Goal: Information Seeking & Learning: Learn about a topic

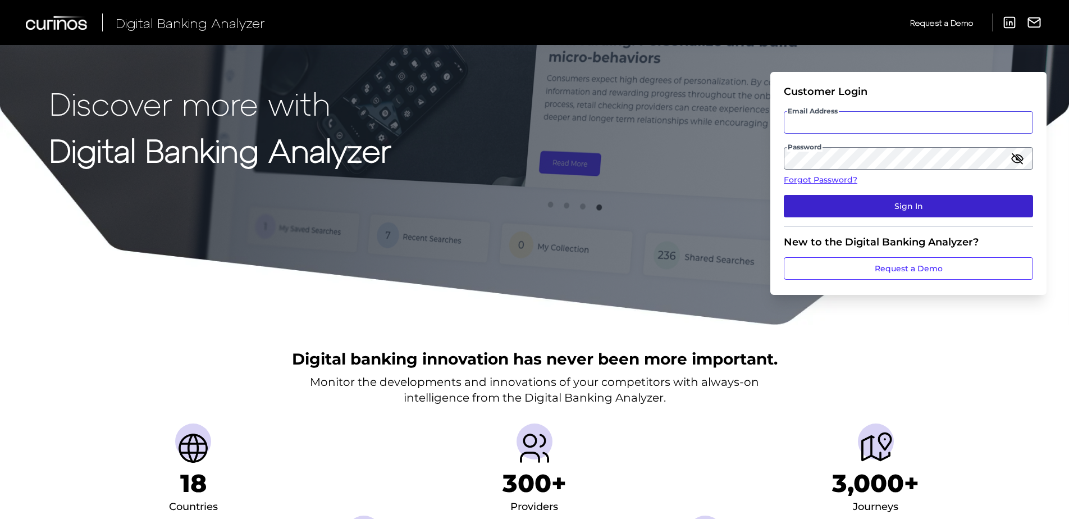
type input "[PERSON_NAME][EMAIL_ADDRESS][PERSON_NAME][DOMAIN_NAME]"
click at [874, 198] on button "Sign In" at bounding box center [907, 206] width 249 height 22
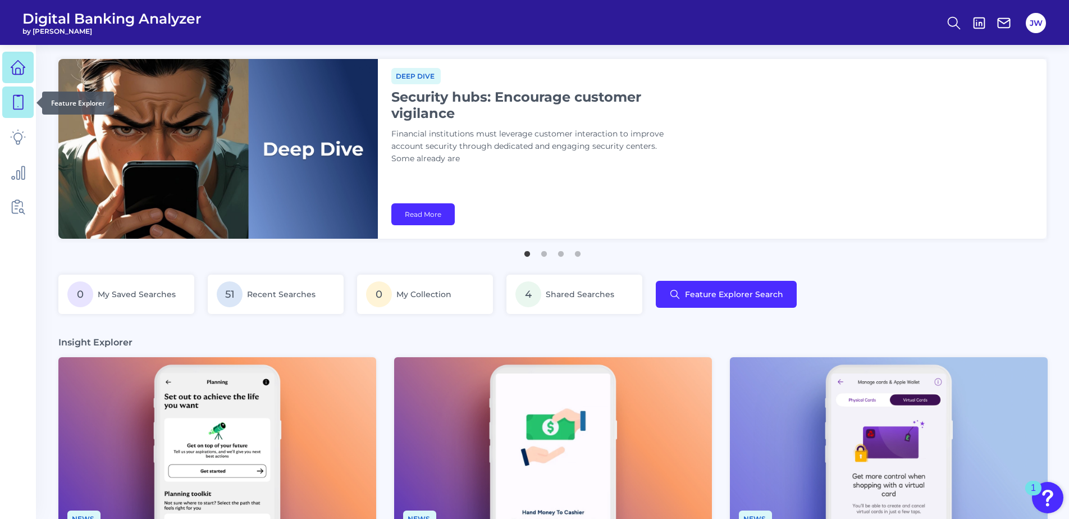
click at [12, 107] on icon at bounding box center [18, 102] width 16 height 16
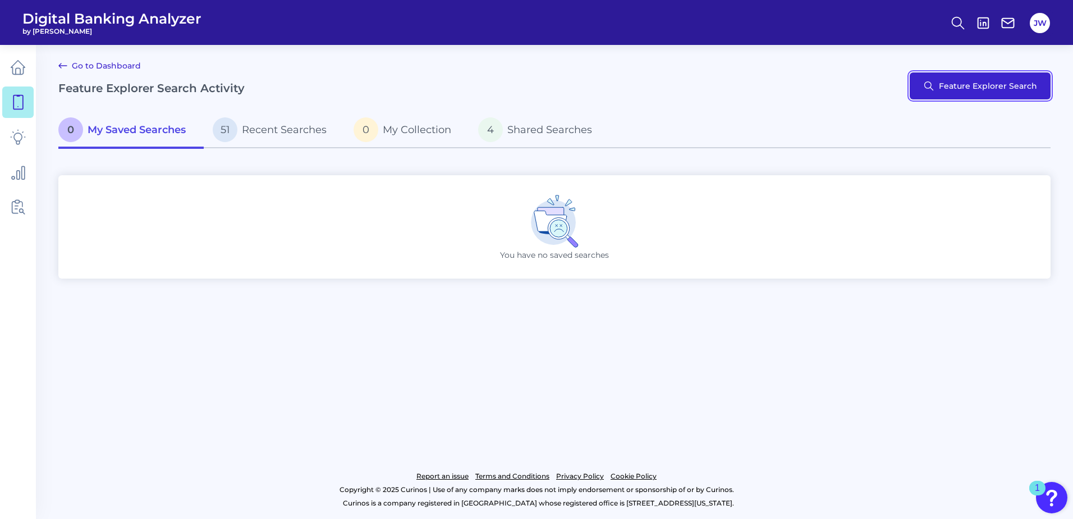
click at [938, 90] on button "Feature Explorer Search" at bounding box center [980, 85] width 141 height 27
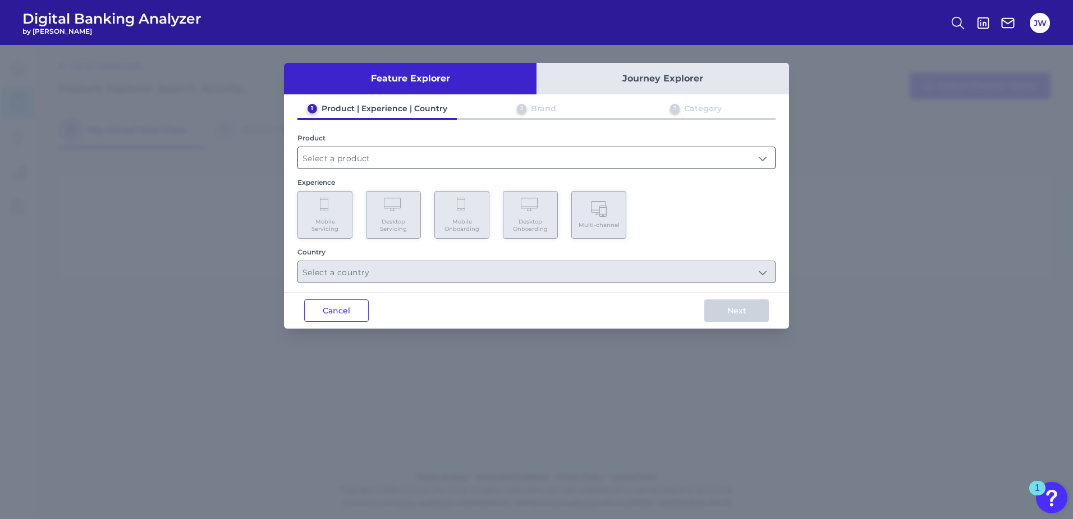
click at [427, 159] on input "text" at bounding box center [536, 157] width 477 height 21
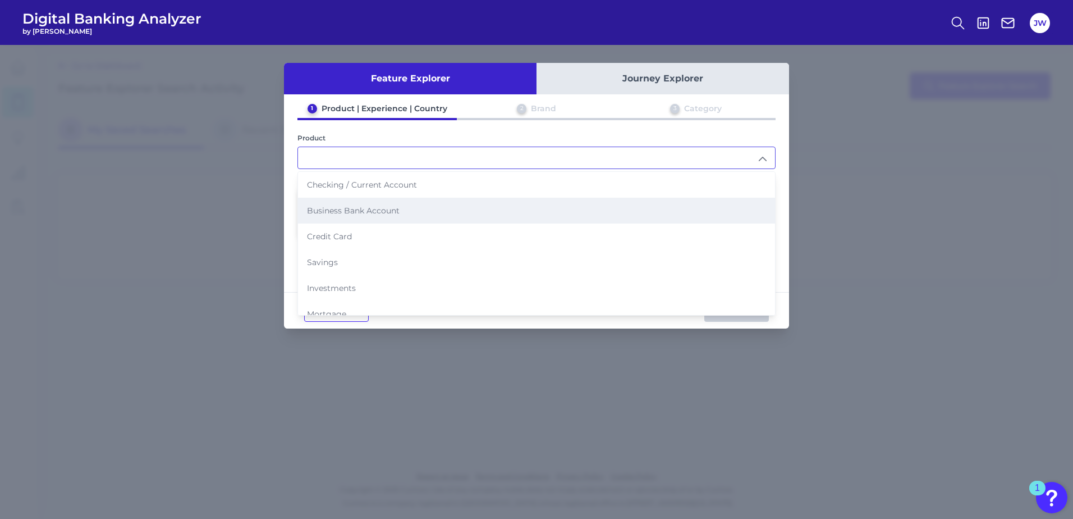
click at [366, 205] on li "Business Bank Account" at bounding box center [536, 211] width 477 height 26
type input "Business Bank Account"
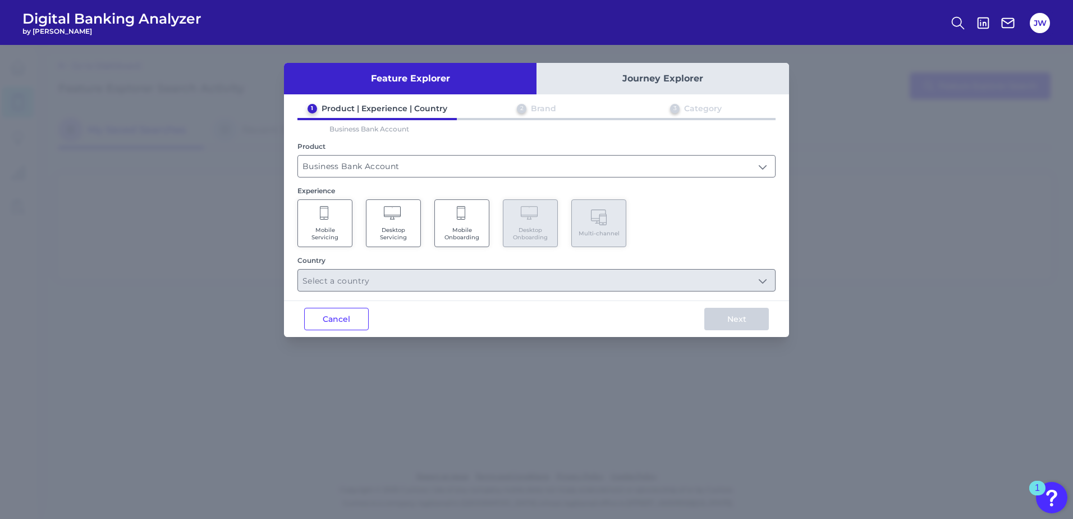
click at [402, 216] on icon at bounding box center [394, 214] width 20 height 16
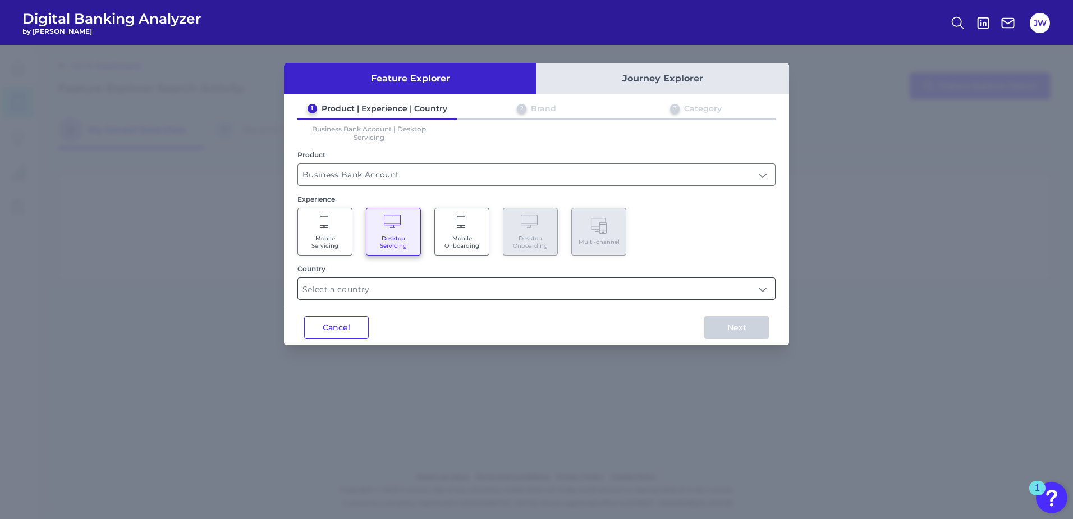
click at [430, 281] on input "text" at bounding box center [536, 288] width 477 height 21
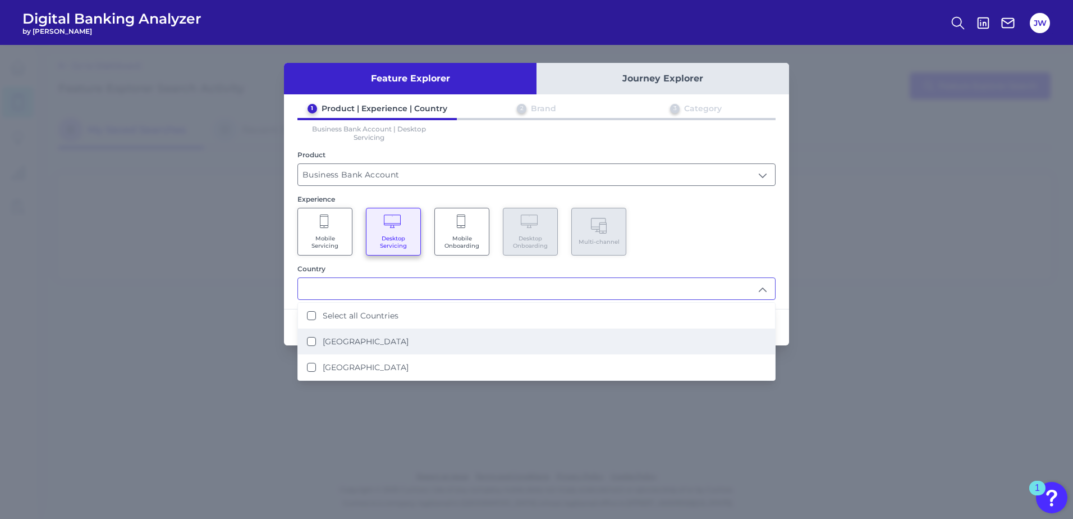
click at [344, 337] on label "[GEOGRAPHIC_DATA]" at bounding box center [366, 341] width 86 height 10
type input "[GEOGRAPHIC_DATA]"
click at [742, 227] on div "Mobile Servicing Desktop Servicing Mobile Onboarding Desktop Onboarding Multi-c…" at bounding box center [536, 232] width 478 height 48
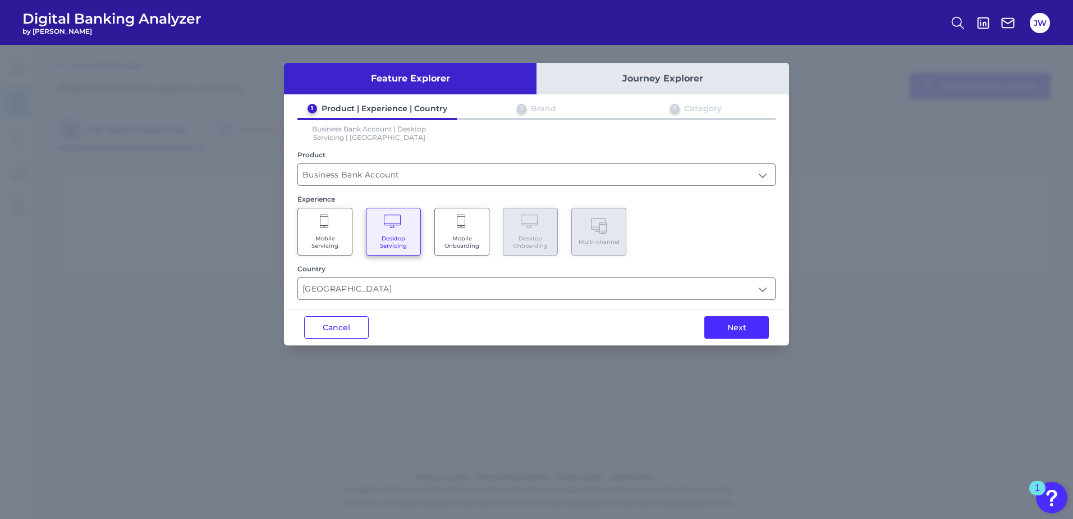
click at [736, 315] on div "Next" at bounding box center [736, 327] width 105 height 36
click at [736, 318] on button "Next" at bounding box center [736, 327] width 65 height 22
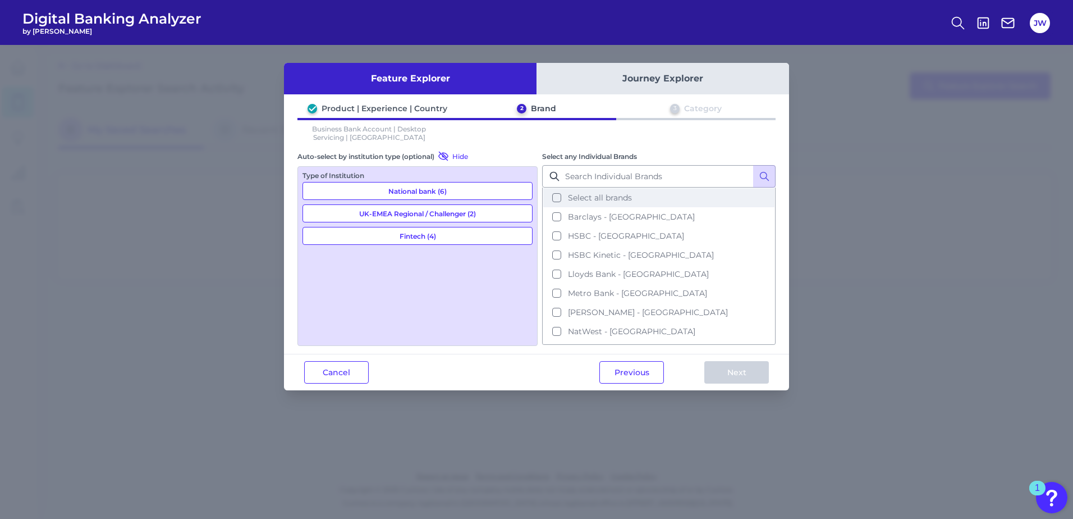
click at [618, 196] on span "Select all brands" at bounding box center [600, 197] width 64 height 10
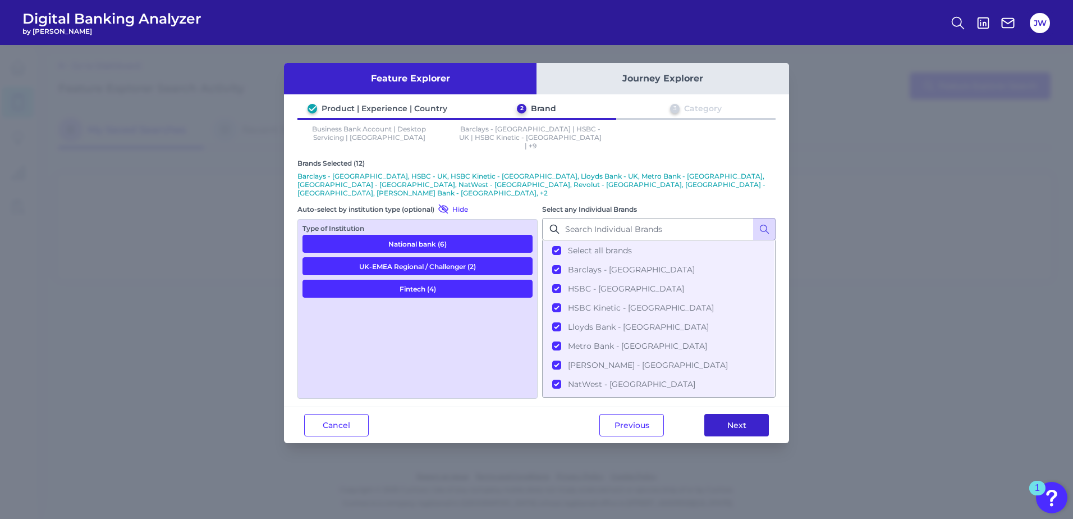
click at [740, 414] on button "Next" at bounding box center [736, 425] width 65 height 22
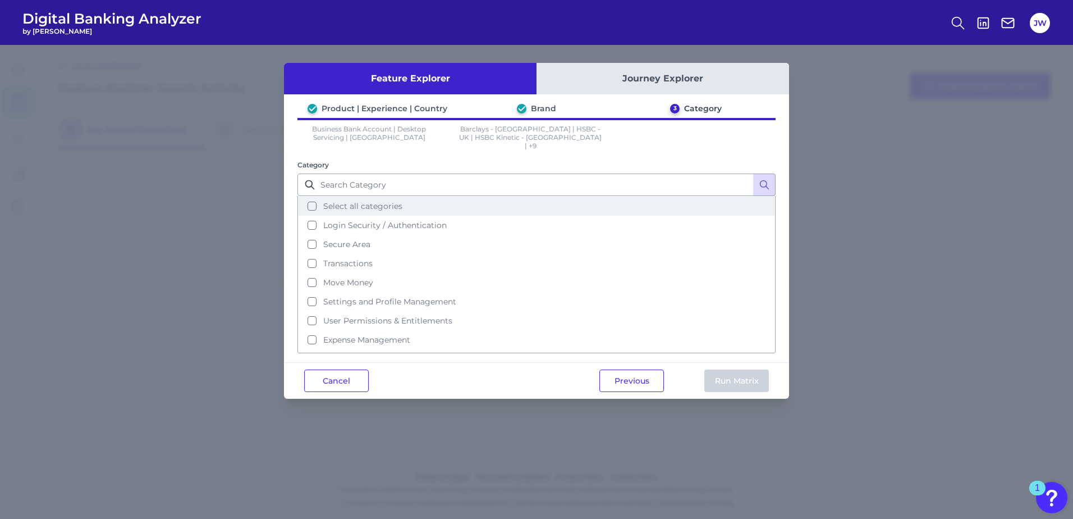
click at [427, 201] on button "Select all categories" at bounding box center [537, 205] width 476 height 19
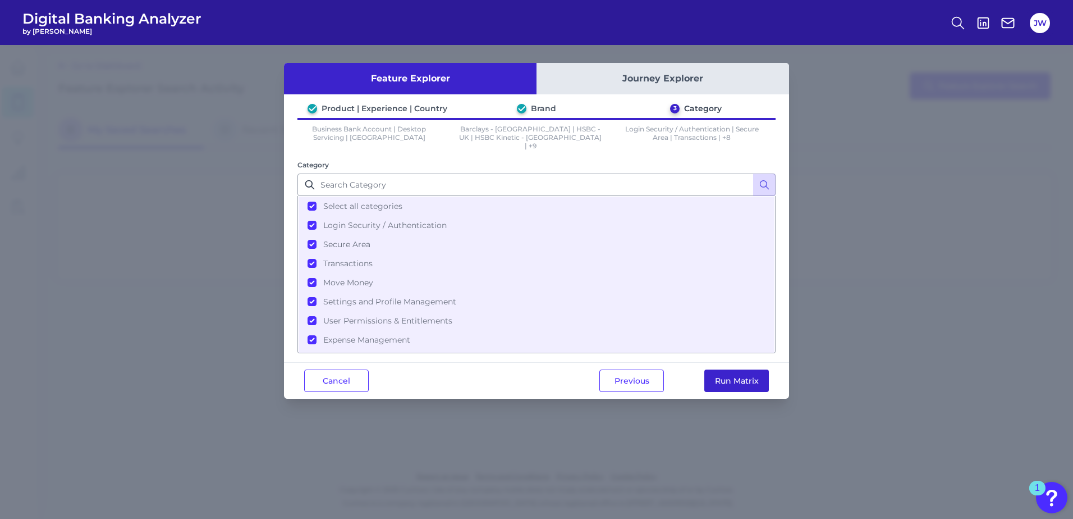
click at [726, 375] on button "Run Matrix" at bounding box center [736, 380] width 65 height 22
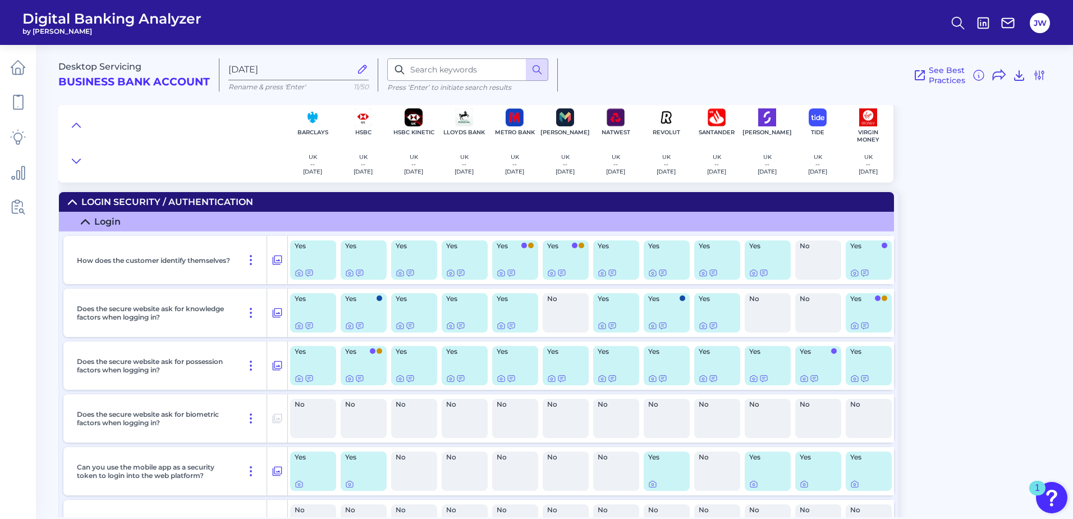
click at [989, 218] on div "Desktop Servicing Business Bank Account [DATE][FINANCIAL_ID] Rename & press 'En…" at bounding box center [565, 276] width 1015 height 480
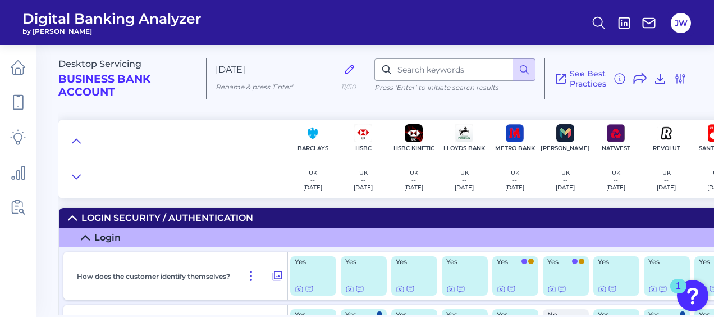
click at [167, 223] on summary "Login Security / Authentication" at bounding box center [476, 218] width 835 height 20
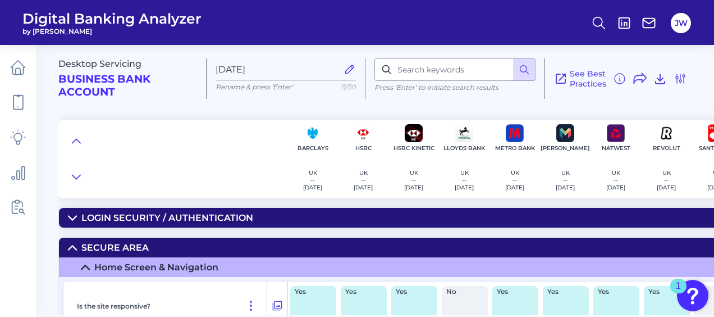
click at [162, 246] on summary "Secure Area" at bounding box center [476, 247] width 835 height 20
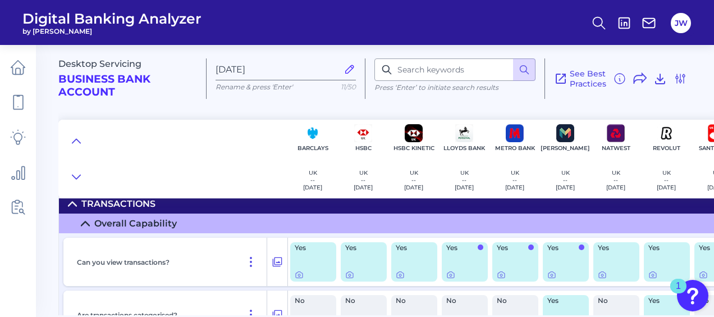
scroll to position [56, 0]
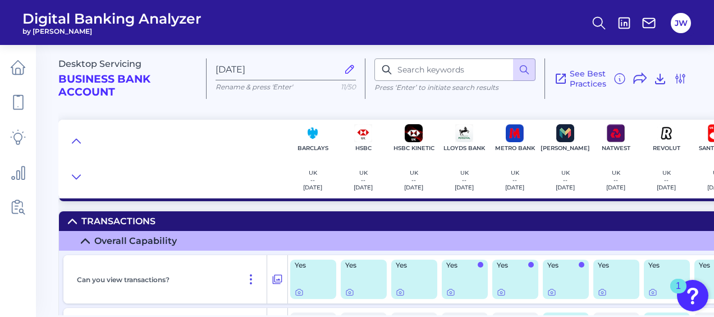
click at [144, 230] on summary "Transactions" at bounding box center [476, 221] width 835 height 20
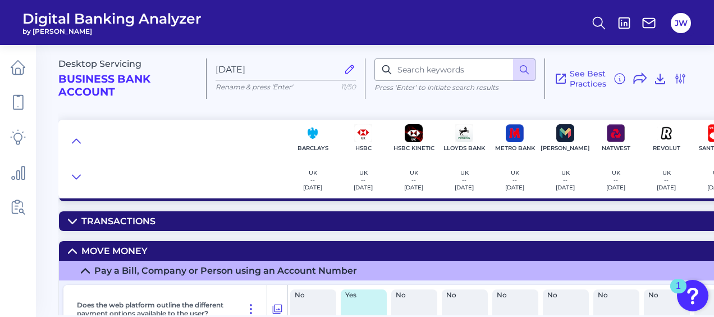
click at [166, 247] on summary "Move Money" at bounding box center [476, 251] width 835 height 20
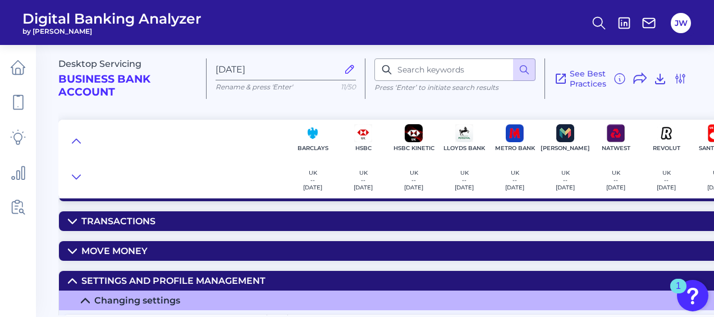
click at [189, 278] on div "Settings and Profile Management" at bounding box center [173, 280] width 184 height 11
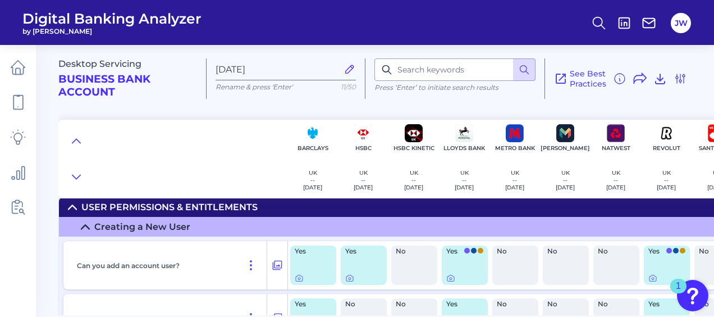
scroll to position [168, 0]
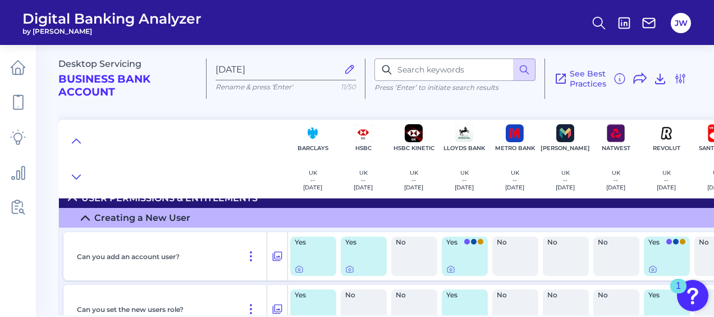
click at [209, 202] on div "User Permissions & Entitlements" at bounding box center [169, 197] width 176 height 11
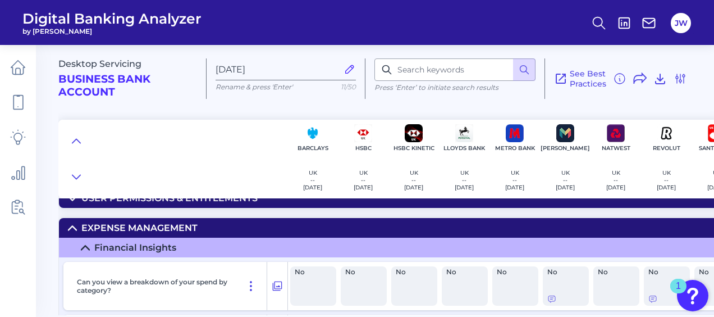
click at [219, 227] on summary "Expense Management" at bounding box center [476, 228] width 835 height 20
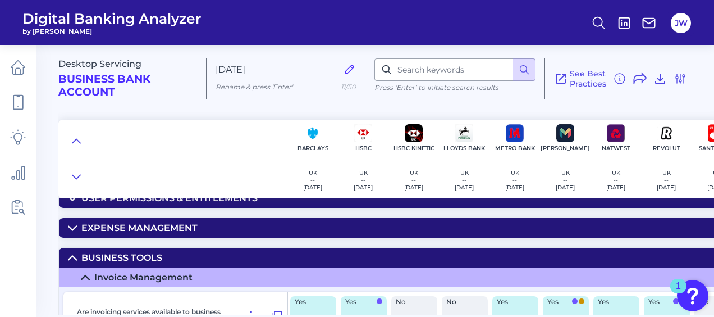
click at [196, 253] on summary "Business Tools" at bounding box center [476, 257] width 835 height 20
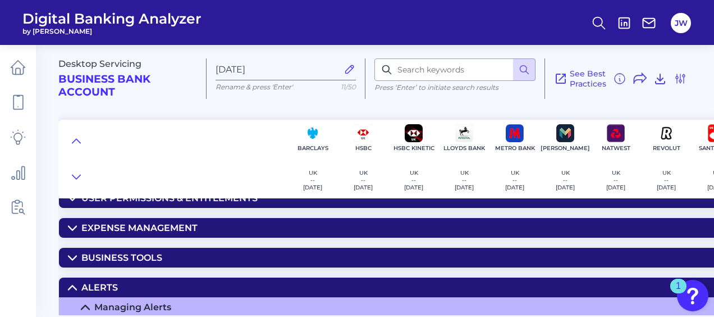
scroll to position [224, 0]
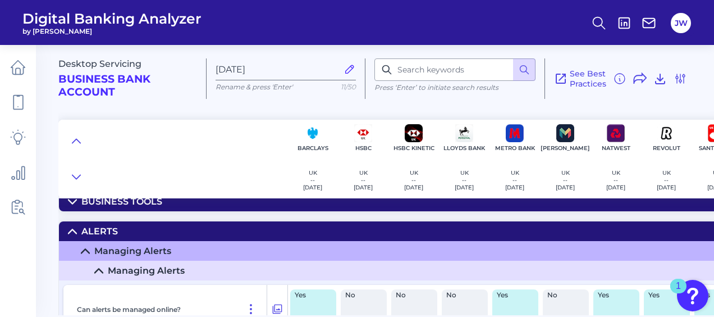
click at [170, 233] on summary "Alerts" at bounding box center [476, 231] width 835 height 20
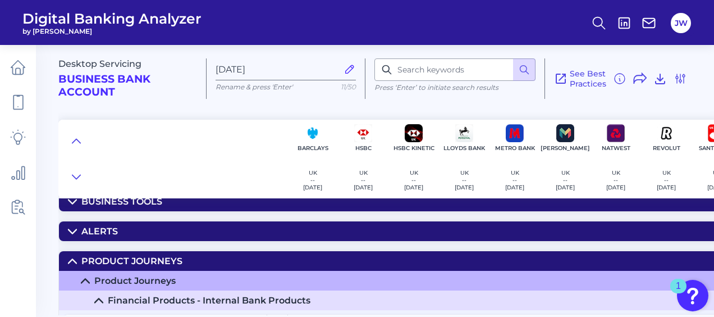
click at [172, 256] on div "Product Journeys" at bounding box center [131, 260] width 101 height 11
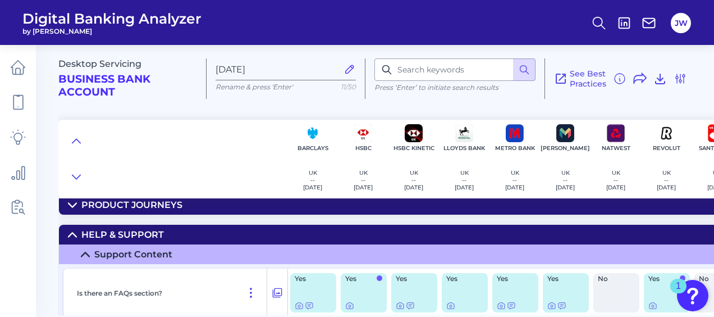
click at [169, 235] on summary "Help & Support" at bounding box center [476, 234] width 835 height 20
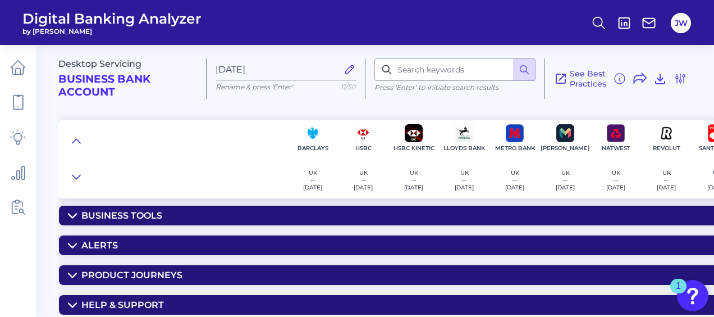
scroll to position [213, 0]
click at [166, 301] on summary "Help & Support" at bounding box center [476, 305] width 835 height 20
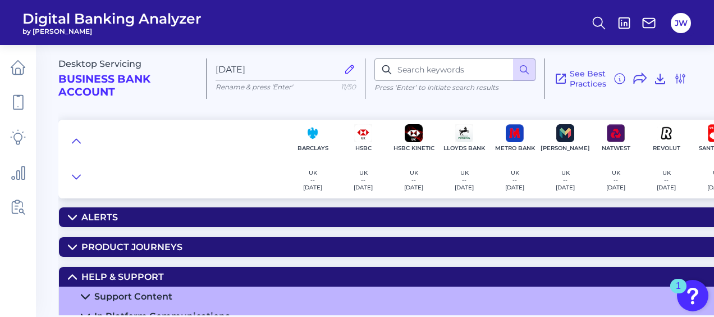
scroll to position [253, 0]
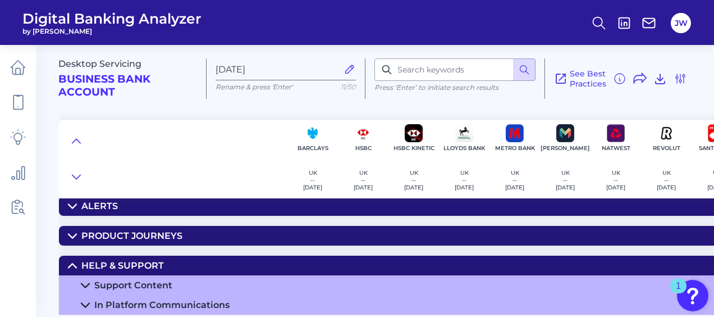
click at [184, 277] on summary "Support Content" at bounding box center [476, 285] width 835 height 20
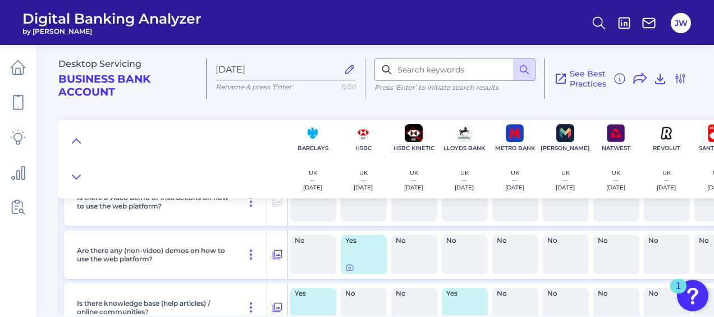
scroll to position [523, 0]
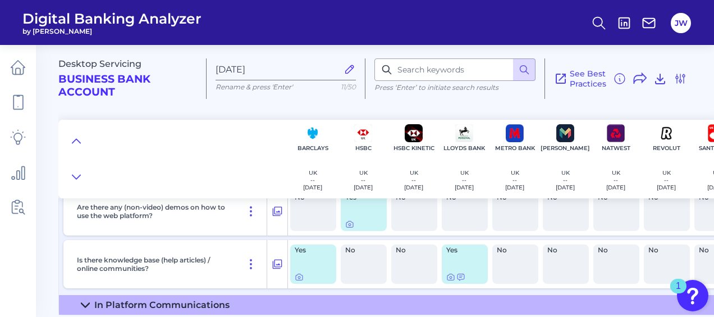
click at [231, 300] on summary "In Platform Communications" at bounding box center [476, 305] width 835 height 20
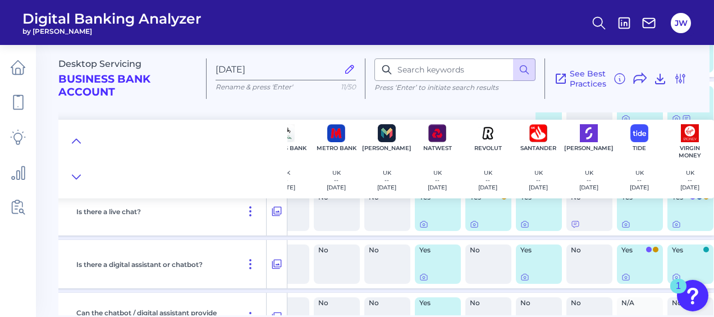
scroll to position [916, 189]
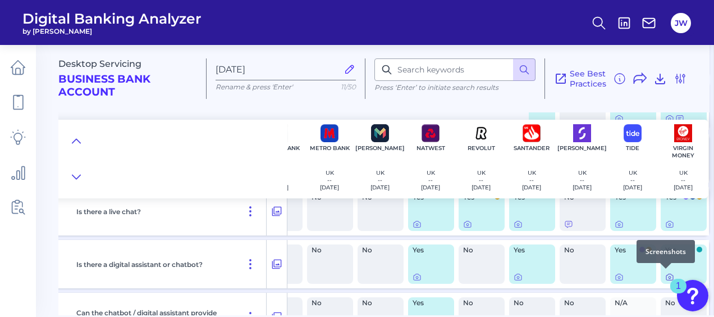
click at [668, 272] on div at bounding box center [665, 268] width 11 height 11
click at [665, 273] on icon at bounding box center [669, 276] width 9 height 9
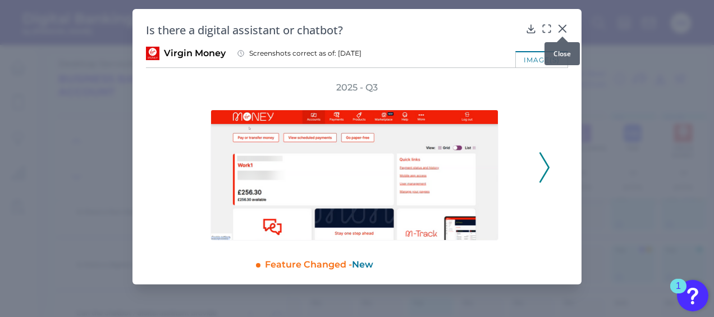
click at [565, 28] on icon at bounding box center [562, 28] width 11 height 11
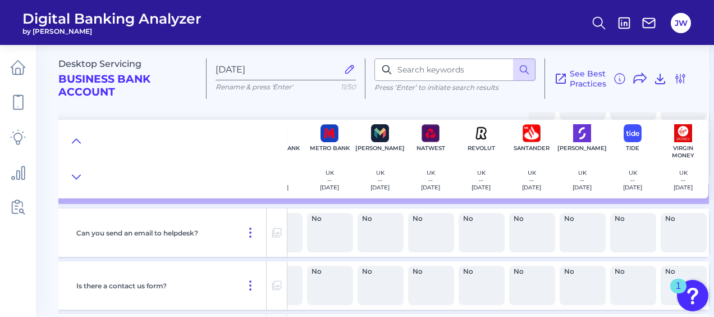
scroll to position [523, 189]
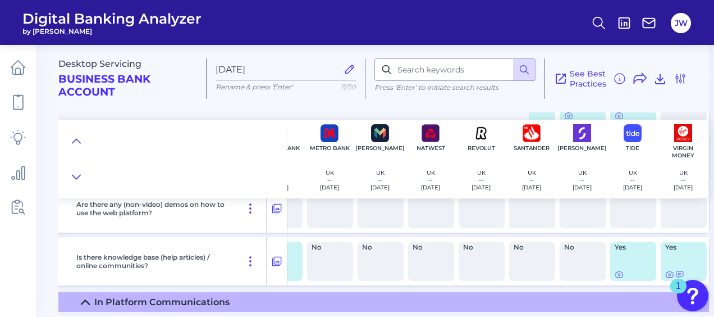
click at [170, 300] on div "In Platform Communications" at bounding box center [161, 301] width 135 height 11
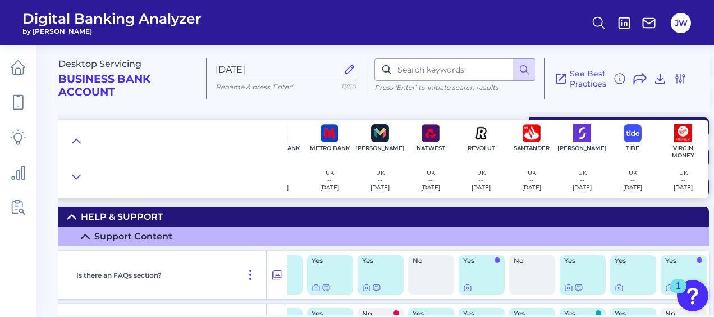
click at [159, 237] on div "Support Content" at bounding box center [133, 236] width 78 height 11
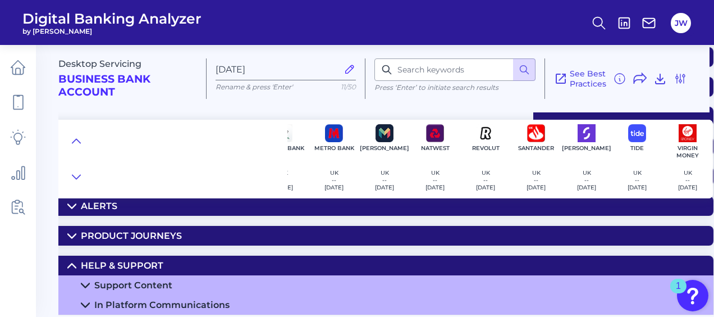
click at [145, 263] on div "Help & Support" at bounding box center [122, 265] width 82 height 11
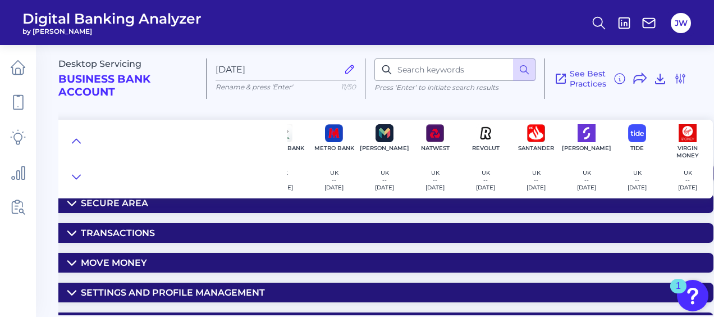
scroll to position [0, 185]
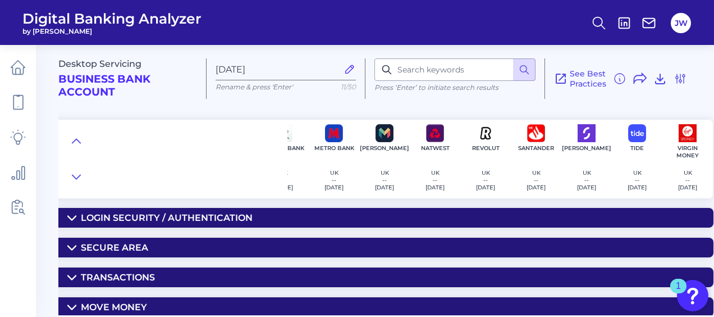
click at [187, 244] on summary "Secure Area" at bounding box center [295, 247] width 835 height 20
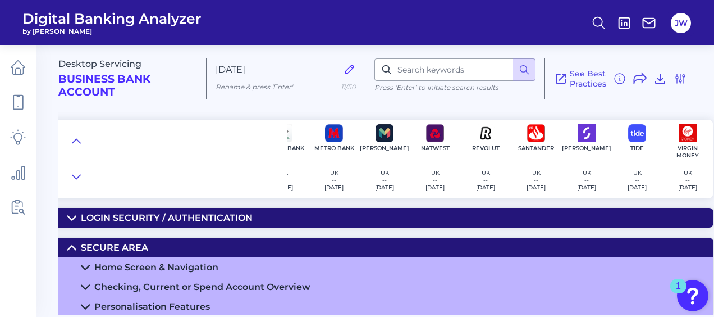
click at [184, 238] on summary "Secure Area" at bounding box center [295, 247] width 835 height 20
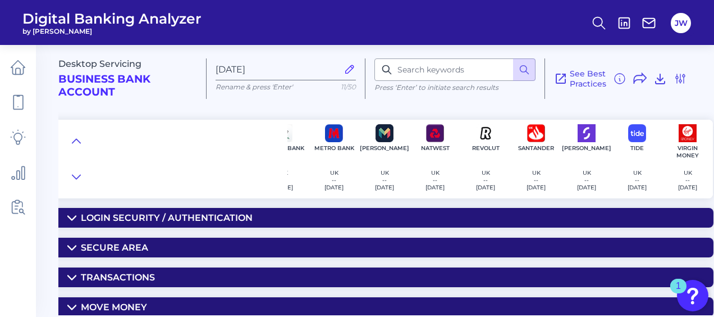
click at [166, 272] on summary "Transactions" at bounding box center [295, 277] width 835 height 20
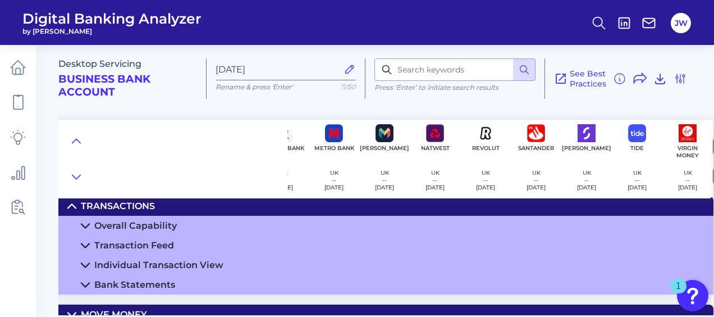
scroll to position [56, 185]
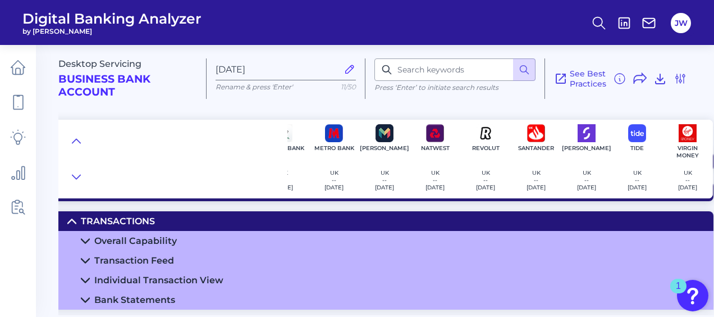
click at [158, 223] on summary "Transactions" at bounding box center [295, 221] width 835 height 20
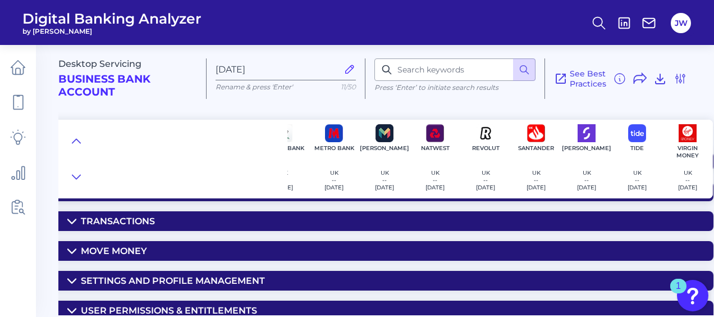
click at [153, 246] on summary "Move Money" at bounding box center [295, 251] width 835 height 20
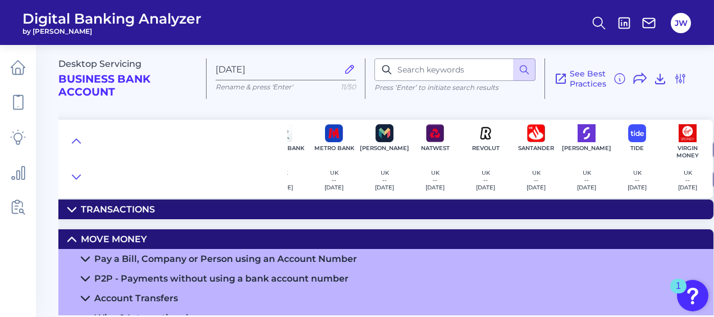
scroll to position [0, 185]
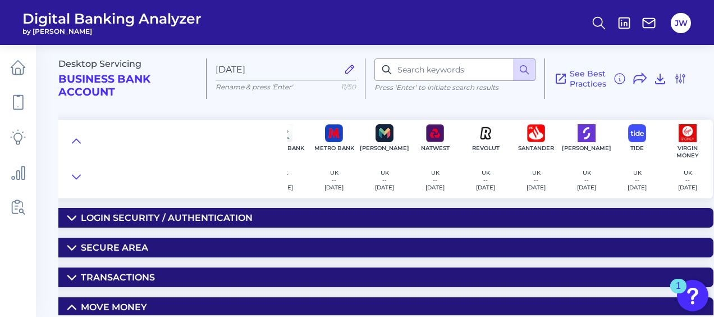
click at [159, 308] on summary "Move Money" at bounding box center [295, 307] width 835 height 20
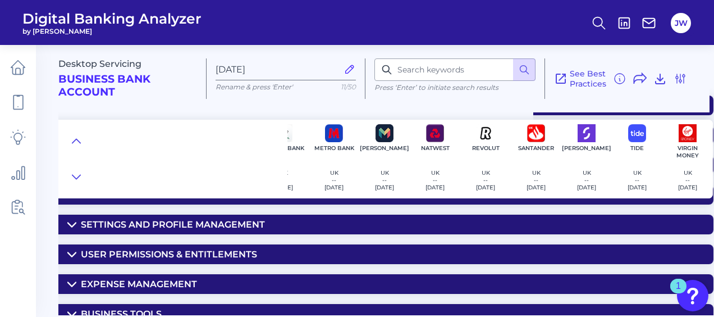
click at [171, 228] on div "Settings and Profile Management" at bounding box center [173, 224] width 184 height 11
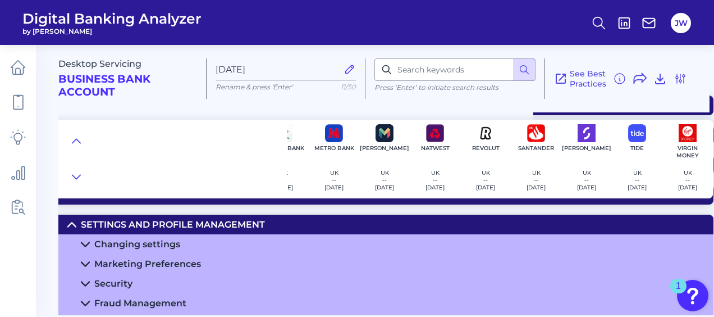
click at [122, 278] on div "Security" at bounding box center [113, 283] width 38 height 11
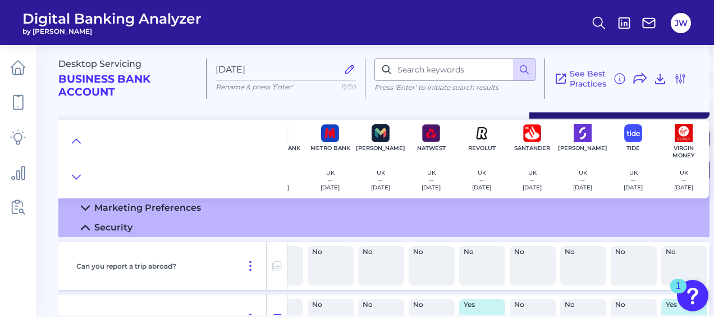
click at [116, 235] on summary "Security" at bounding box center [291, 227] width 835 height 20
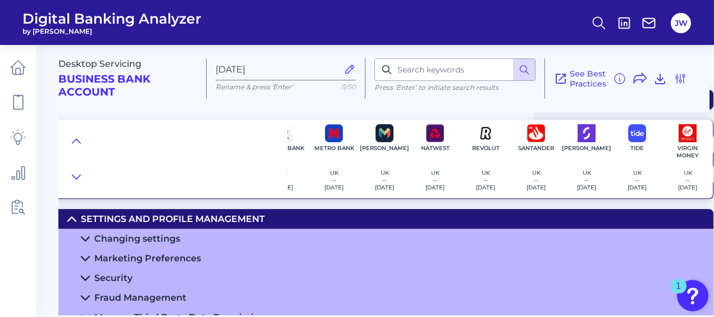
scroll to position [56, 185]
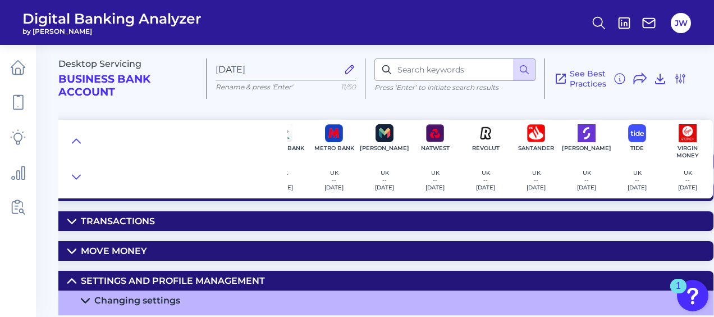
click at [149, 265] on div "Desktop Servicing Business Bank Account [DATE][FINANCIAL_ID] Rename & press 'En…" at bounding box center [386, 175] width 656 height 278
click at [154, 275] on div "Settings and Profile Management" at bounding box center [173, 280] width 184 height 11
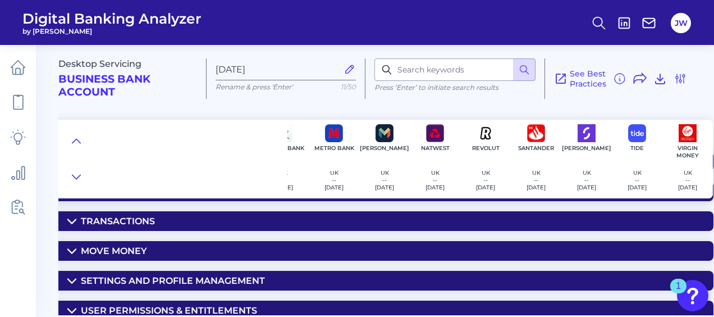
scroll to position [112, 185]
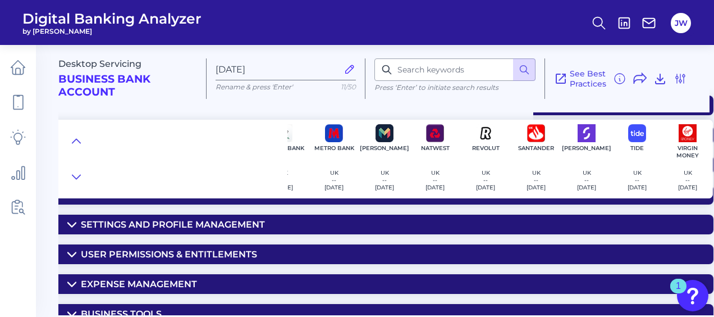
click at [167, 258] on div "User Permissions & Entitlements" at bounding box center [169, 254] width 176 height 11
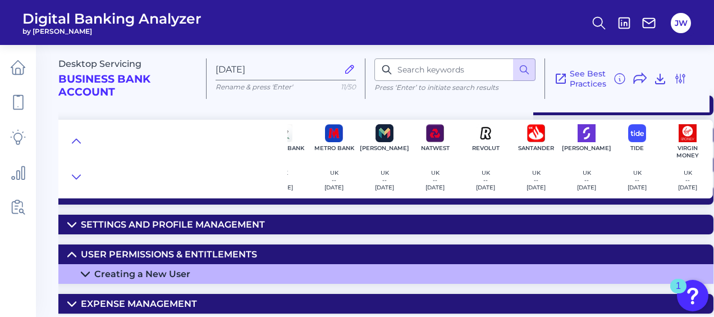
click at [180, 254] on div "User Permissions & Entitlements" at bounding box center [169, 254] width 176 height 11
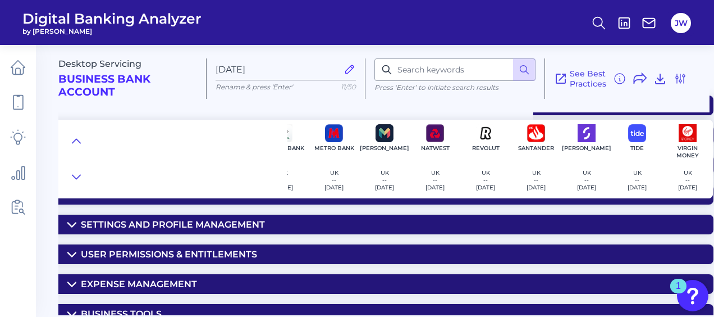
click at [163, 281] on div "Expense Management" at bounding box center [139, 283] width 116 height 11
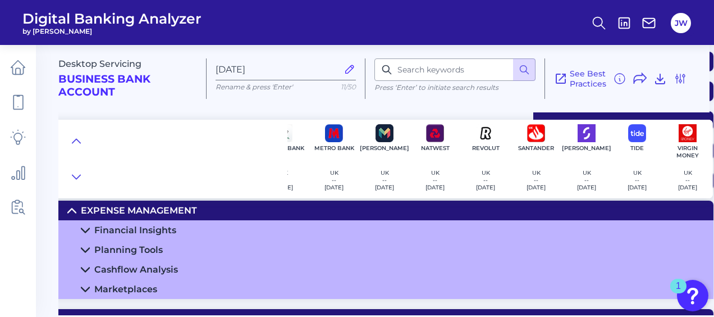
scroll to position [168, 185]
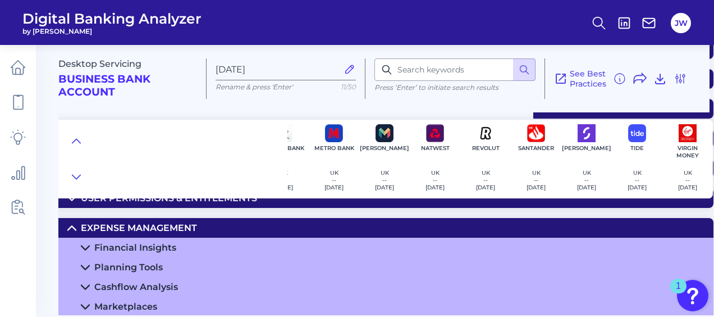
click at [156, 224] on div "Expense Management" at bounding box center [139, 227] width 116 height 11
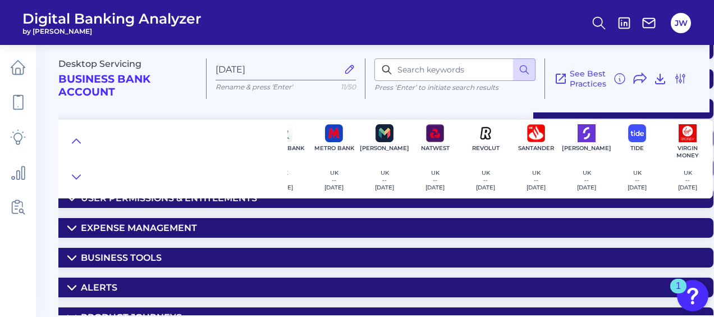
click at [156, 254] on div "Business Tools" at bounding box center [121, 257] width 81 height 11
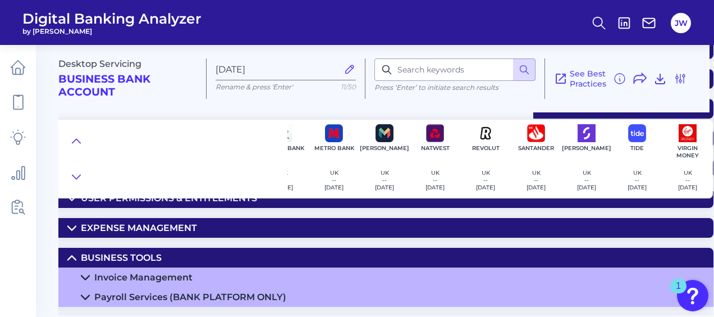
click at [157, 242] on div "Desktop Servicing Business Bank Account [DATE][FINANCIAL_ID] Rename & press 'En…" at bounding box center [386, 175] width 656 height 278
click at [157, 254] on div "Business Tools" at bounding box center [121, 257] width 81 height 11
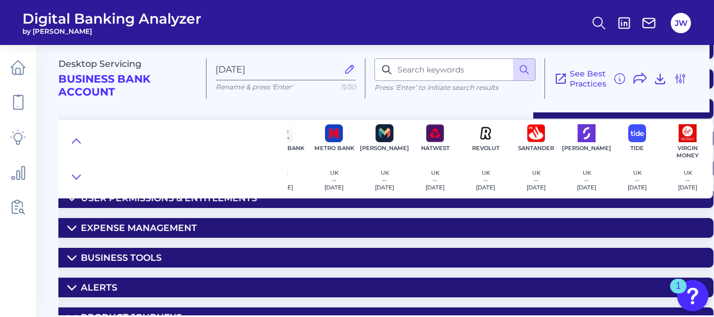
scroll to position [213, 185]
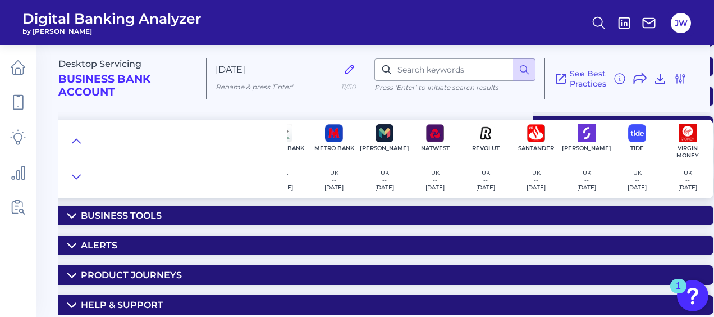
click at [150, 243] on summary "Alerts" at bounding box center [295, 245] width 835 height 20
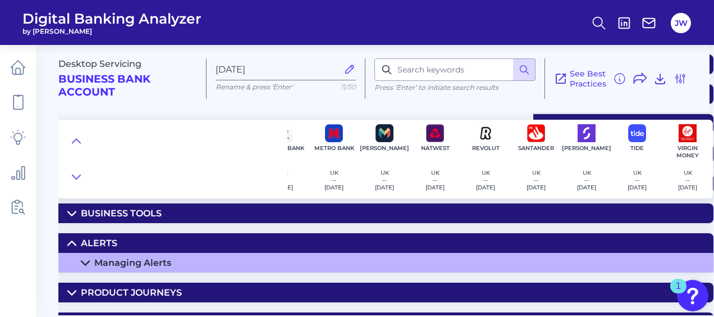
click at [157, 240] on summary "Alerts" at bounding box center [295, 243] width 835 height 20
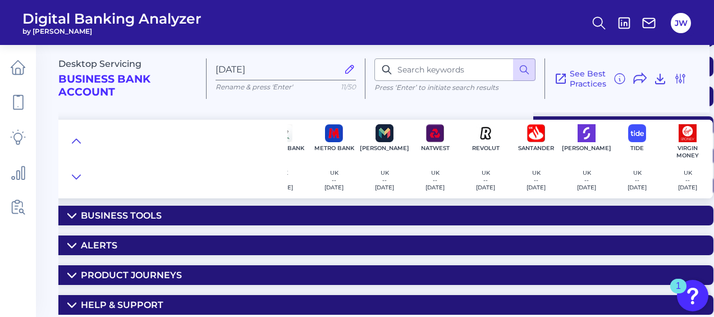
click at [157, 274] on div "Product Journeys" at bounding box center [131, 274] width 101 height 11
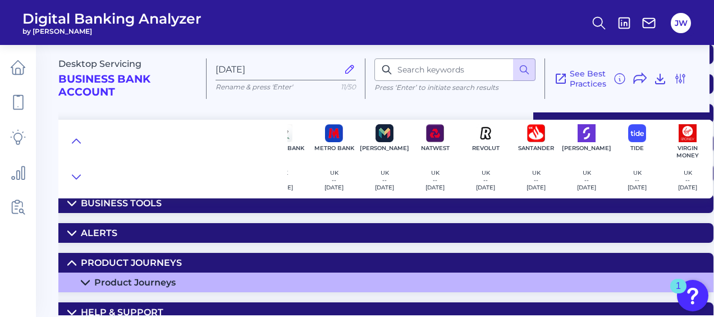
scroll to position [232, 185]
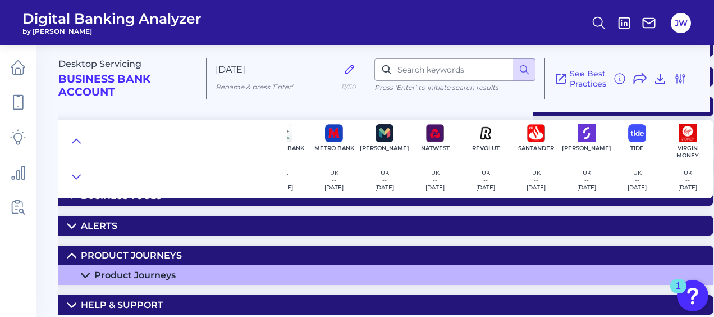
click at [140, 240] on div "Desktop Servicing Business Bank Account [DATE][FINANCIAL_ID] Rename & press 'En…" at bounding box center [386, 175] width 656 height 278
click at [149, 251] on div "Product Journeys" at bounding box center [131, 255] width 101 height 11
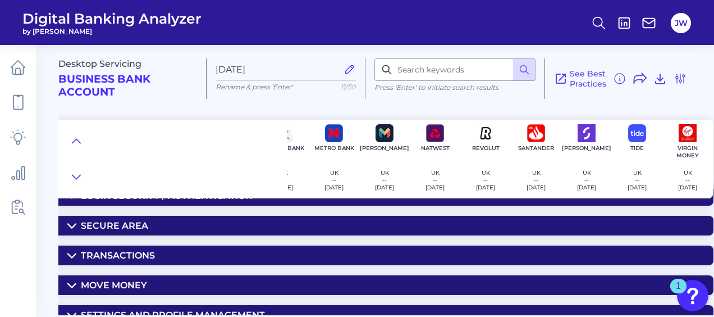
scroll to position [56, 185]
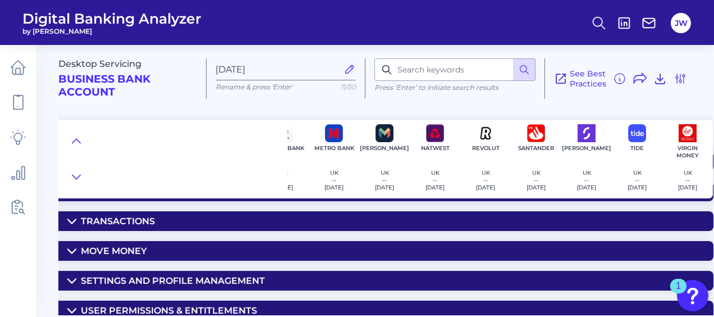
click at [123, 220] on div "Transactions" at bounding box center [118, 221] width 74 height 11
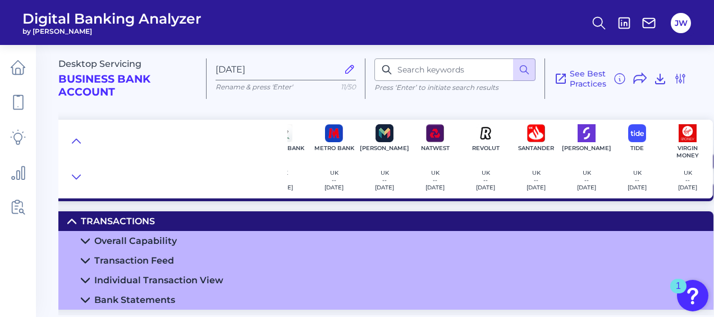
click at [158, 244] on div "Overall Capability" at bounding box center [135, 240] width 82 height 11
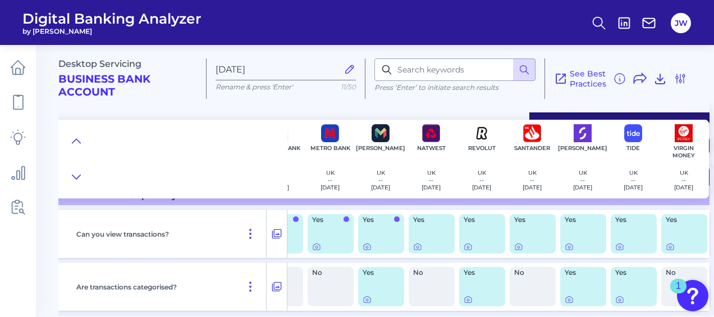
scroll to position [0, 185]
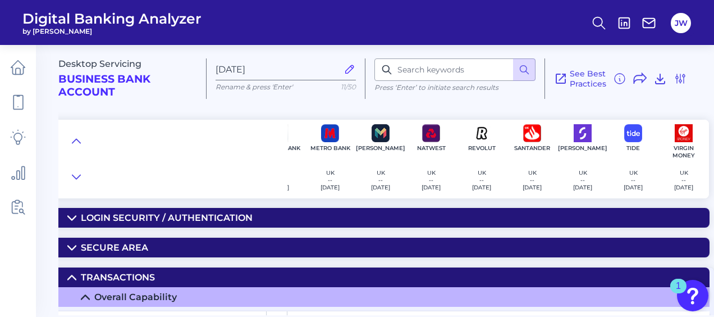
click at [161, 277] on summary "Transactions" at bounding box center [291, 277] width 835 height 20
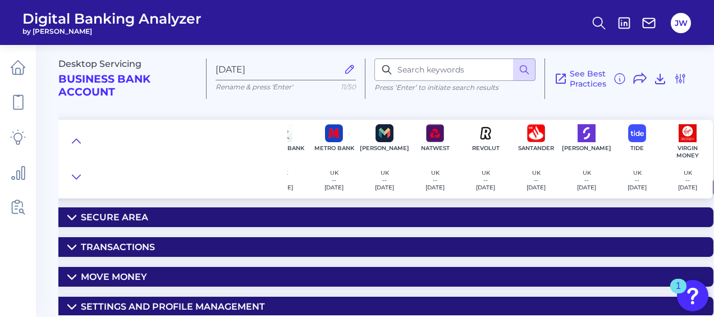
scroll to position [56, 185]
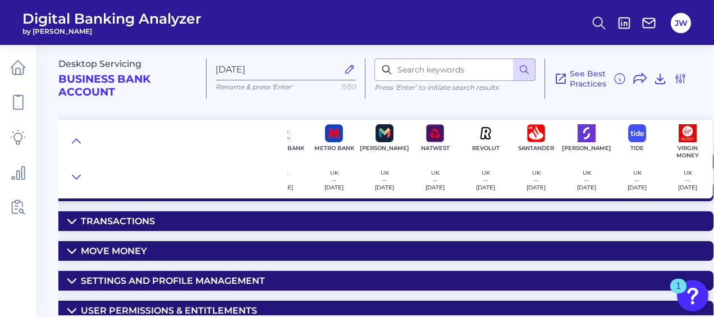
click at [154, 245] on summary "Move Money" at bounding box center [295, 251] width 835 height 20
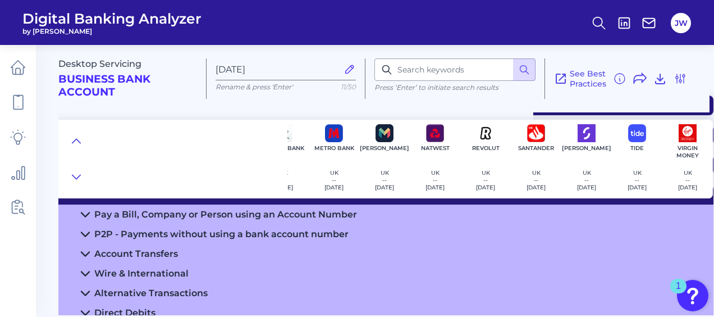
scroll to position [168, 185]
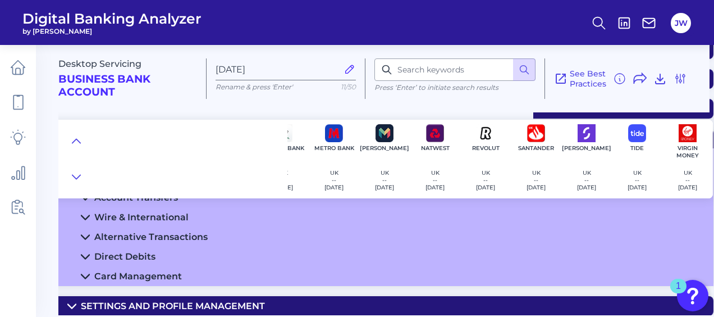
click at [147, 274] on div "Card Management" at bounding box center [138, 276] width 88 height 11
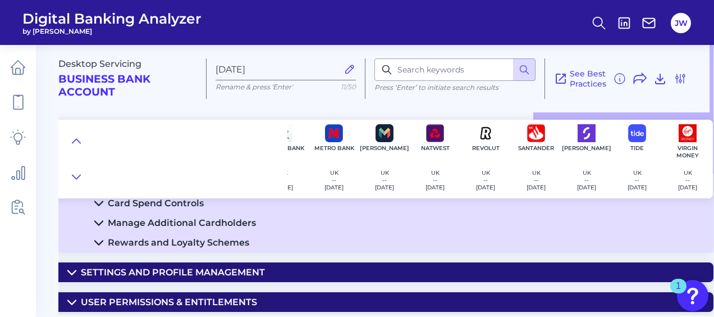
scroll to position [224, 185]
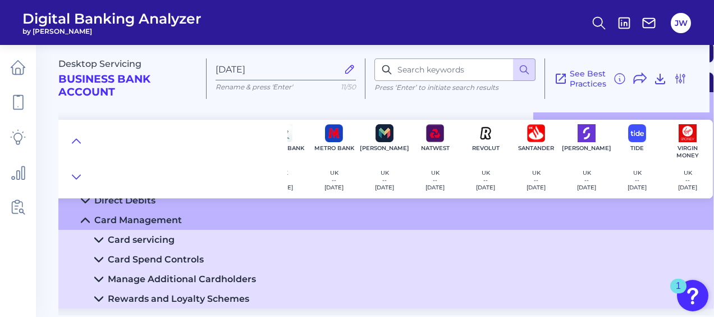
click at [180, 244] on summary "Card servicing" at bounding box center [295, 240] width 835 height 20
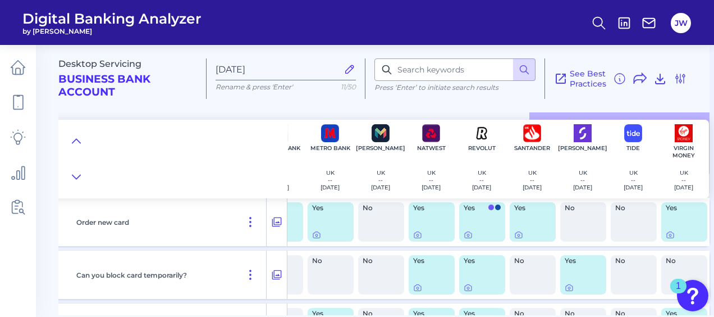
scroll to position [281, 189]
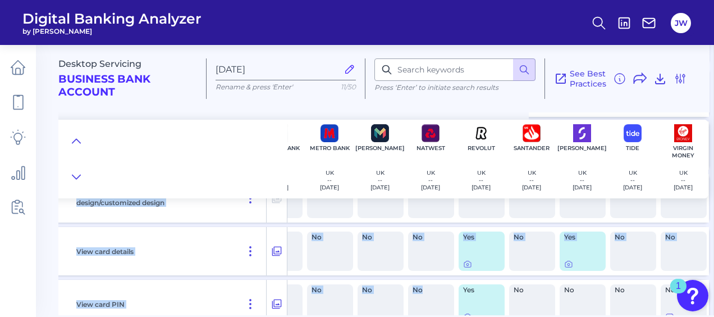
drag, startPoint x: 485, startPoint y: 310, endPoint x: 432, endPoint y: 310, distance: 53.9
click at [432, 310] on div "Order new card Yes Yes No Yes Yes No Yes Yes Yes No No Yes Can you block card t…" at bounding box center [294, 304] width 840 height 587
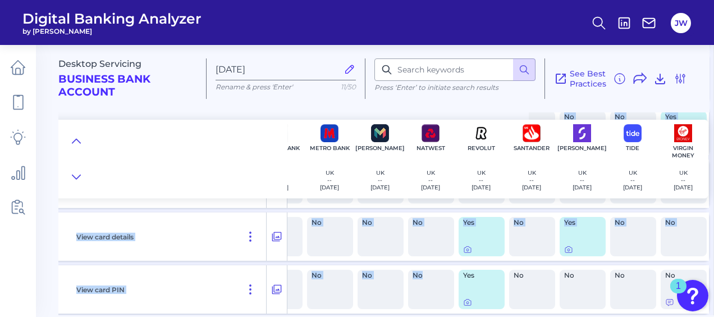
click at [219, 244] on div "View card details" at bounding box center [169, 236] width 195 height 48
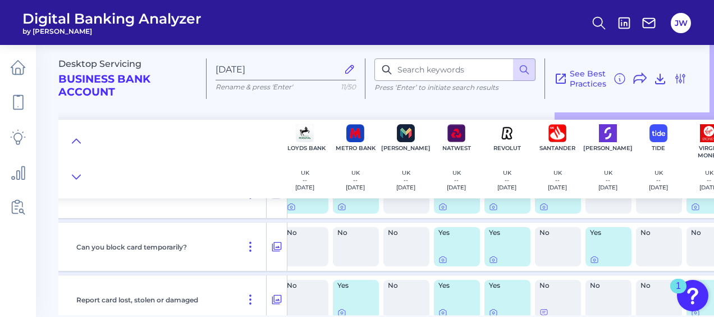
scroll to position [196, 159]
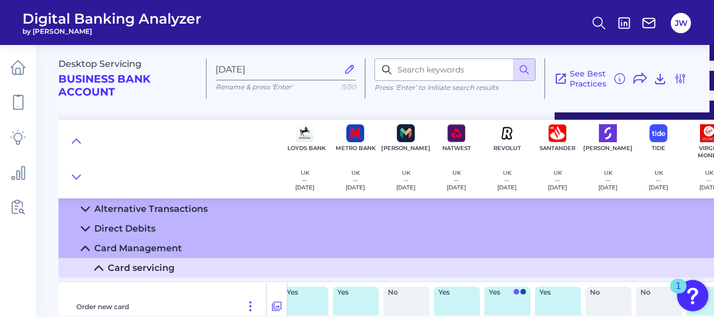
click at [162, 251] on div "Card Management" at bounding box center [138, 247] width 88 height 11
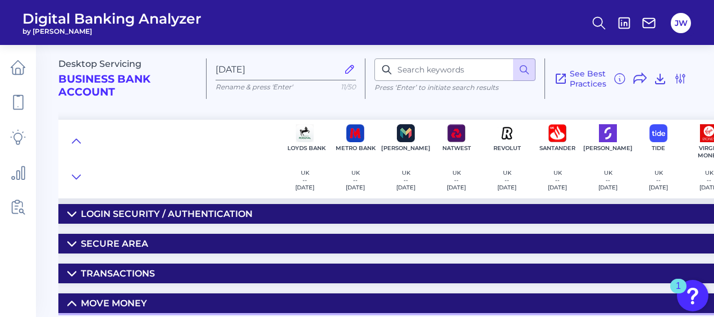
scroll to position [0, 159]
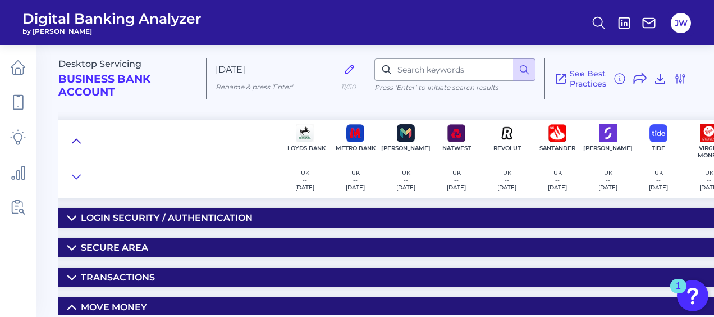
click at [74, 144] on icon at bounding box center [76, 140] width 9 height 11
click at [77, 174] on icon at bounding box center [76, 176] width 9 height 11
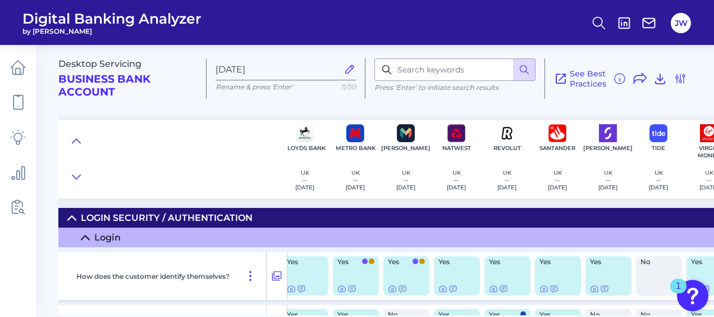
click at [194, 173] on div at bounding box center [172, 159] width 229 height 79
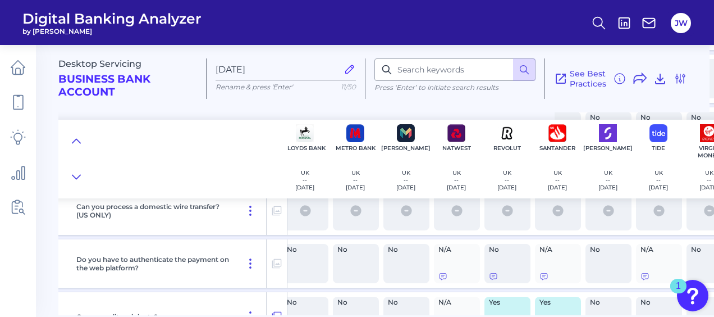
scroll to position [6383, 159]
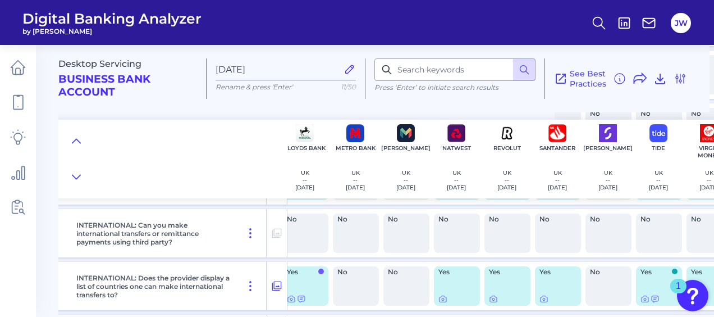
click at [212, 220] on div "INTERNATIONAL: Can you make international transfers or remittance payments usin…" at bounding box center [169, 233] width 195 height 48
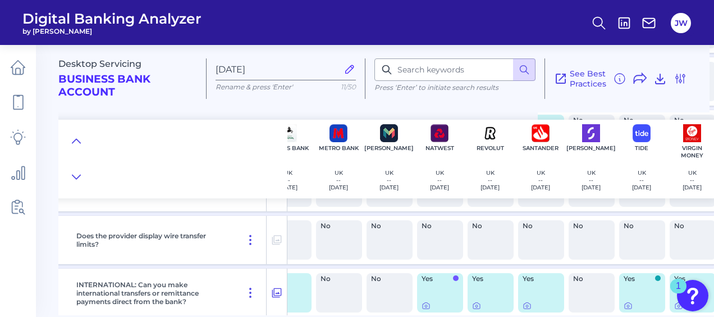
scroll to position [6271, 189]
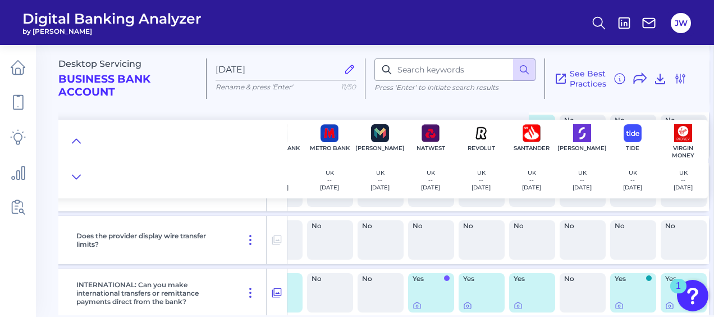
click at [219, 172] on div at bounding box center [172, 159] width 229 height 79
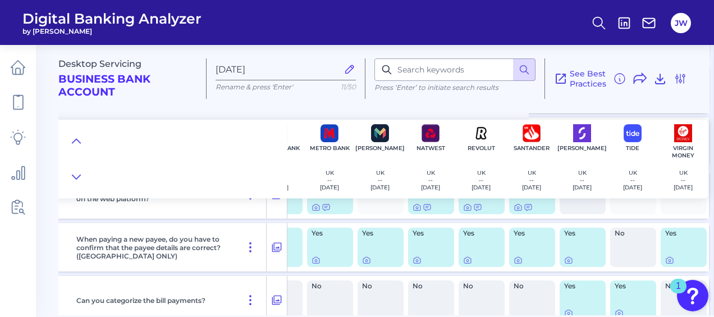
scroll to position [4353, 189]
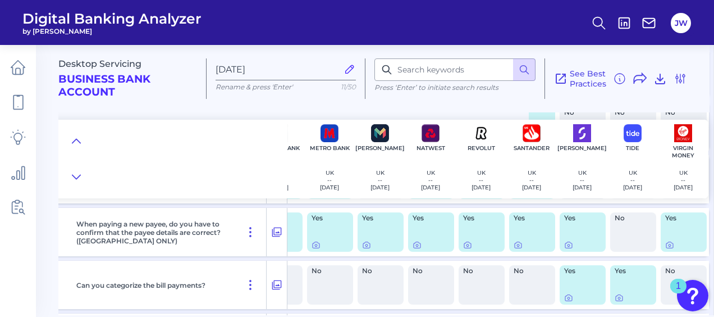
click at [393, 279] on div "No" at bounding box center [380, 284] width 46 height 39
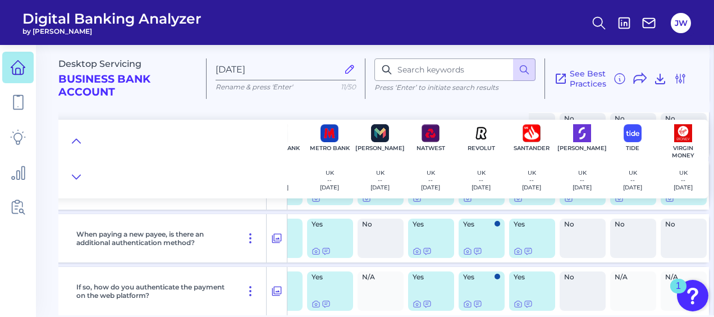
scroll to position [4241, 189]
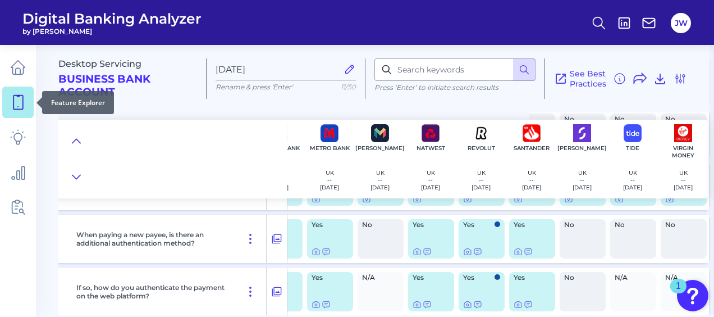
click at [5, 101] on link at bounding box center [17, 101] width 31 height 31
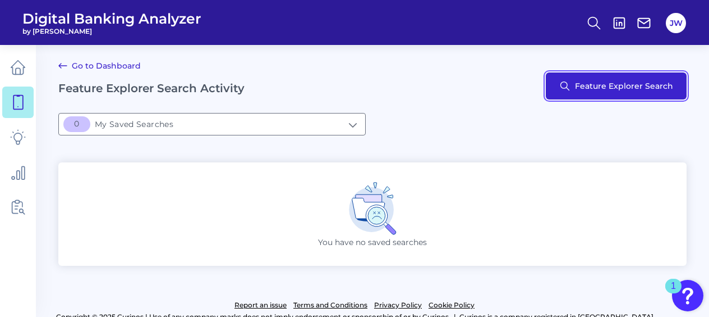
click at [608, 89] on button "Feature Explorer Search" at bounding box center [616, 85] width 141 height 27
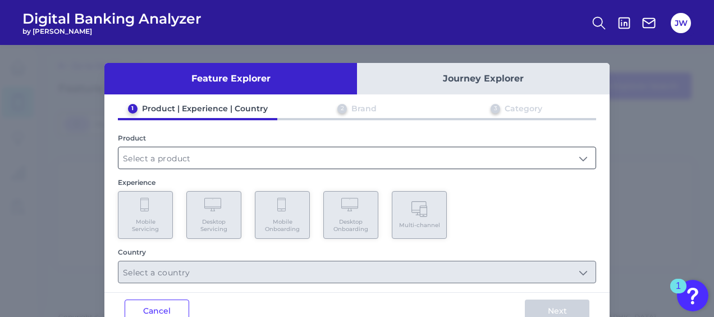
click at [302, 152] on input "text" at bounding box center [356, 157] width 477 height 21
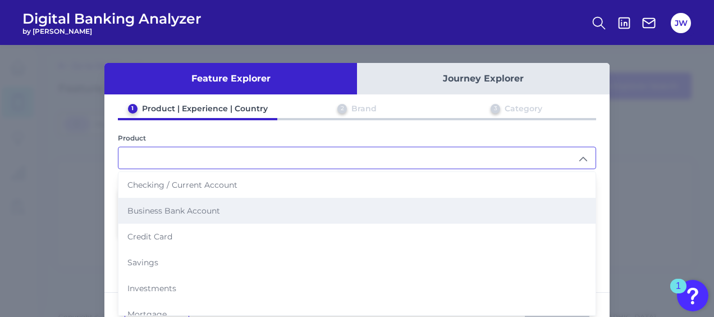
click at [191, 209] on span "Business Bank Account" at bounding box center [173, 210] width 93 height 10
type input "Business Bank Account"
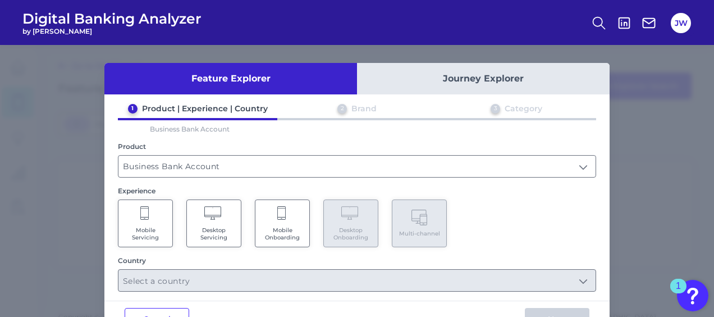
click at [141, 223] on Servicing "Mobile Servicing" at bounding box center [145, 223] width 55 height 48
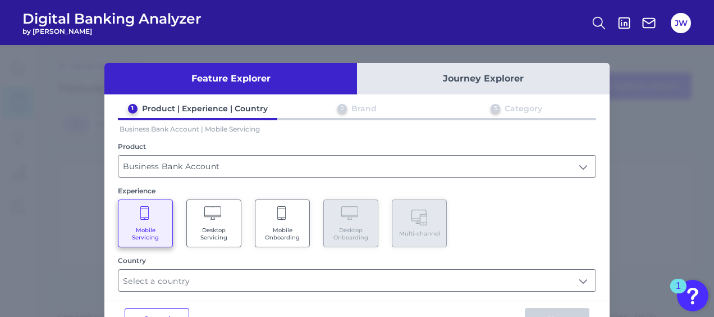
scroll to position [35, 0]
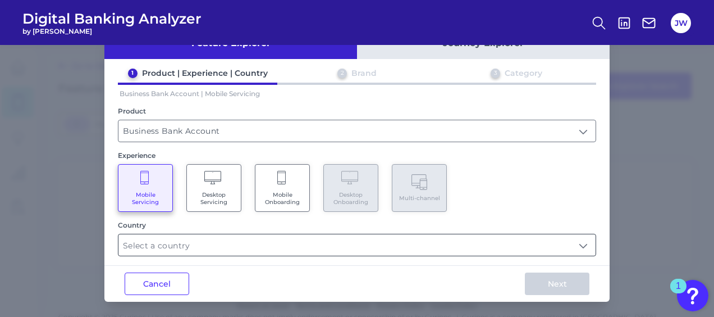
click at [210, 234] on input "text" at bounding box center [356, 244] width 477 height 21
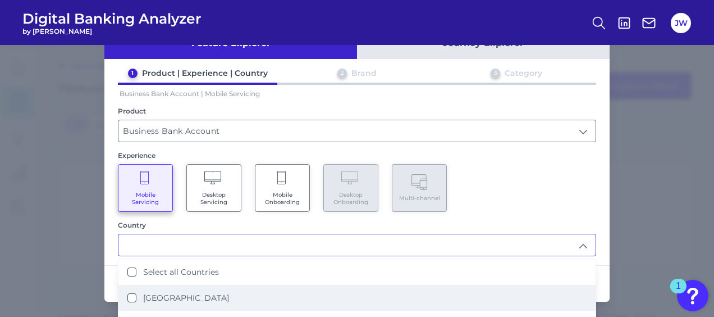
click at [180, 289] on li "[GEOGRAPHIC_DATA]" at bounding box center [356, 298] width 477 height 26
type input "[GEOGRAPHIC_DATA]"
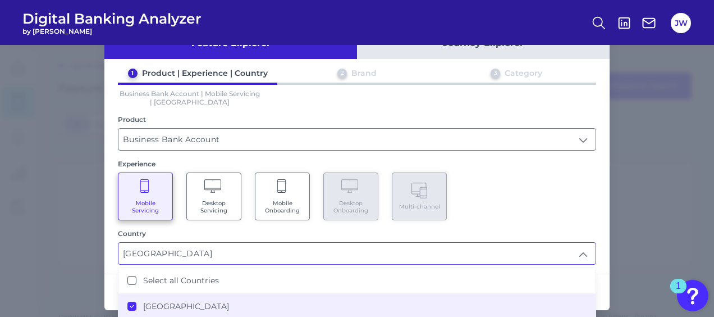
scroll to position [0, 0]
click at [538, 207] on div "Mobile Servicing Desktop Servicing Mobile Onboarding Desktop Onboarding Multi-c…" at bounding box center [357, 196] width 478 height 48
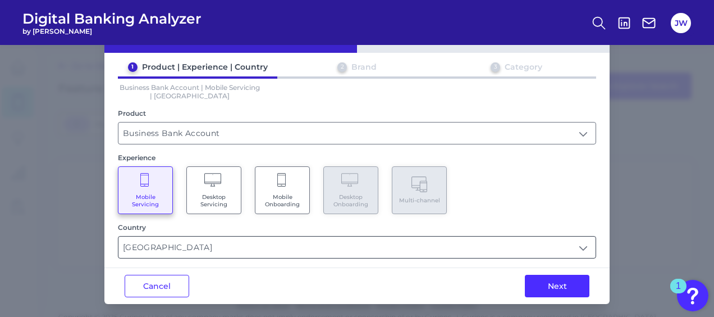
scroll to position [44, 0]
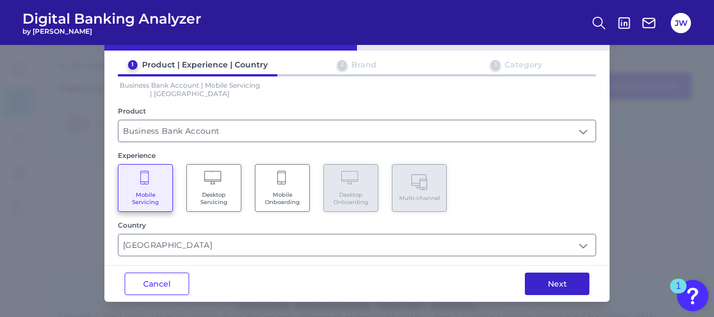
click at [549, 281] on button "Next" at bounding box center [557, 283] width 65 height 22
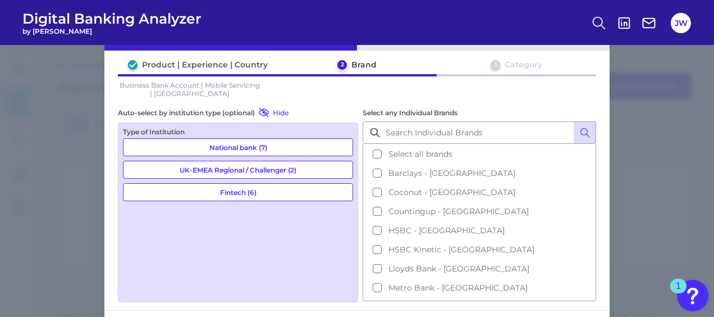
scroll to position [0, 0]
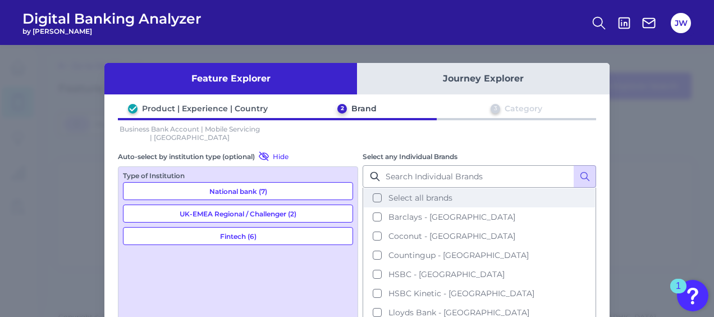
click at [404, 195] on span "Select all brands" at bounding box center [420, 197] width 64 height 10
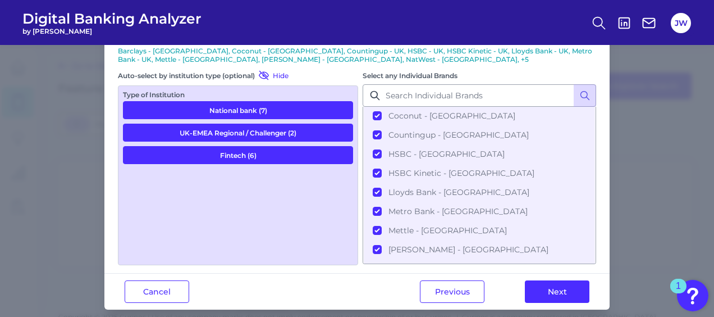
scroll to position [56, 0]
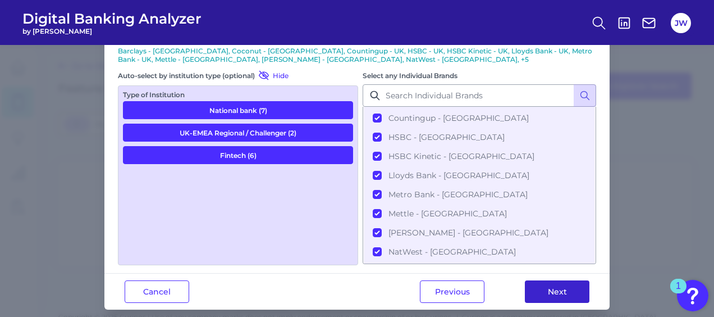
click at [567, 282] on button "Next" at bounding box center [557, 291] width 65 height 22
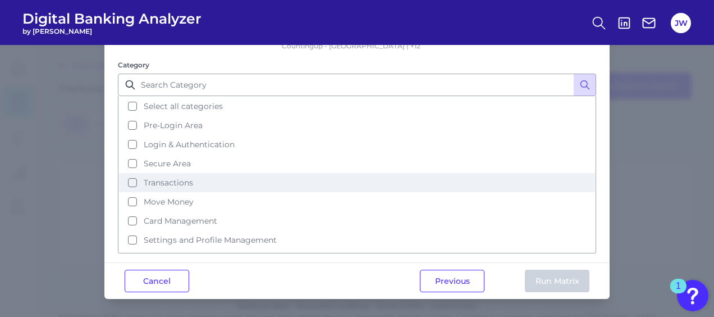
scroll to position [0, 0]
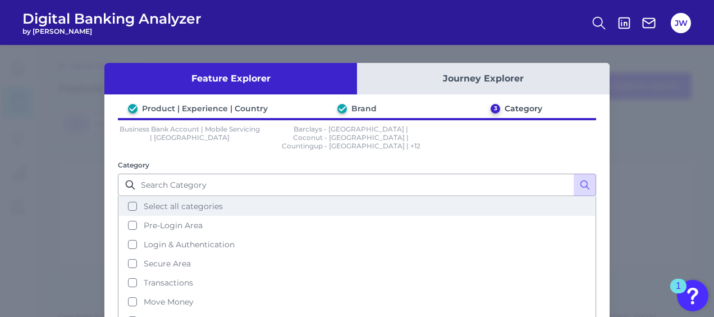
click at [297, 196] on button "Select all categories" at bounding box center [357, 205] width 476 height 19
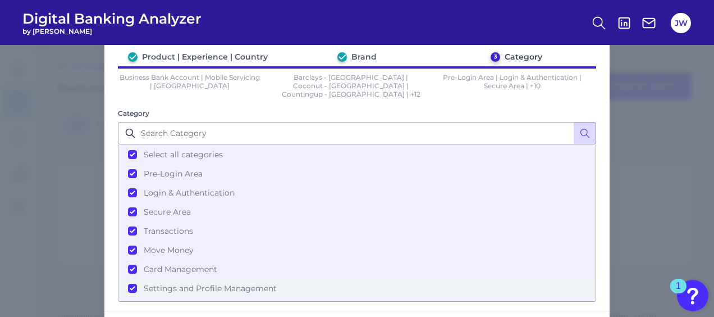
scroll to position [90, 0]
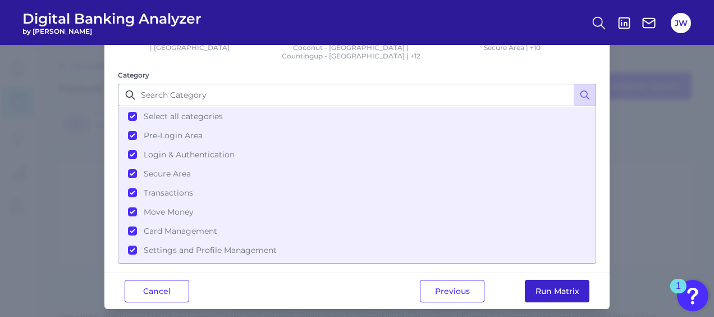
click at [557, 280] on button "Run Matrix" at bounding box center [557, 290] width 65 height 22
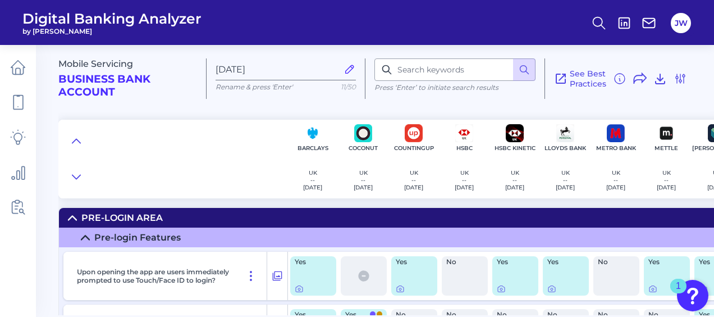
click at [552, 201] on div "Mobile Servicing Business Bank Account [DATE][FINANCIAL_ID] Rename & press 'Ent…" at bounding box center [386, 175] width 656 height 278
click at [504, 203] on div "Mobile Servicing Business Bank Account [DATE][FINANCIAL_ID] Rename & press 'Ent…" at bounding box center [386, 175] width 656 height 278
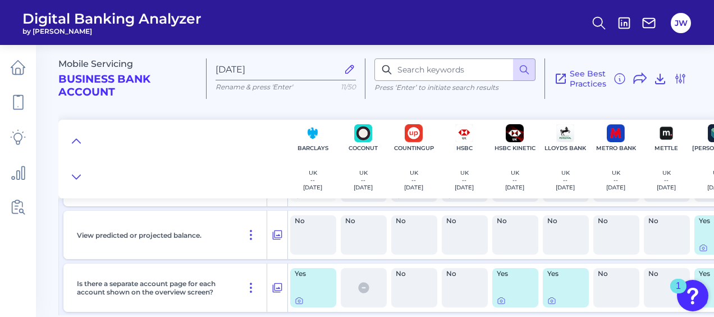
scroll to position [15160, 0]
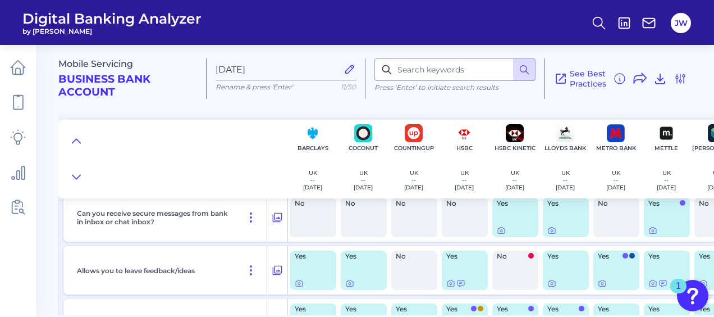
click at [216, 239] on div "Can you receive secure messages from bank in inbox or chat inbox?" at bounding box center [169, 217] width 195 height 48
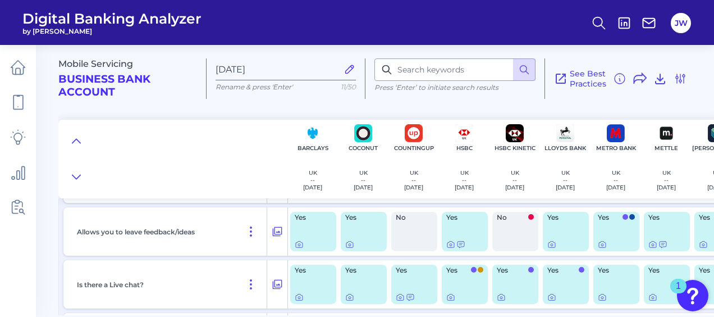
scroll to position [15216, 0]
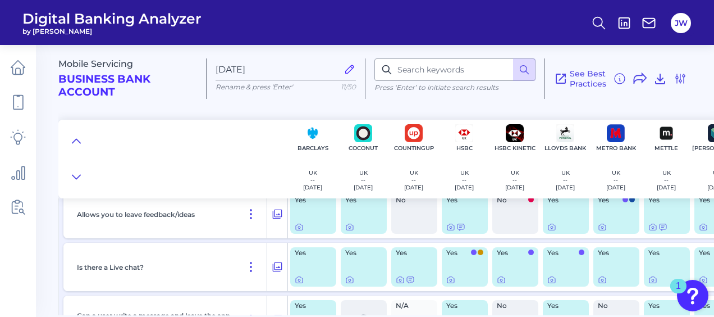
click at [227, 264] on div "Is there a Live chat?" at bounding box center [169, 266] width 195 height 48
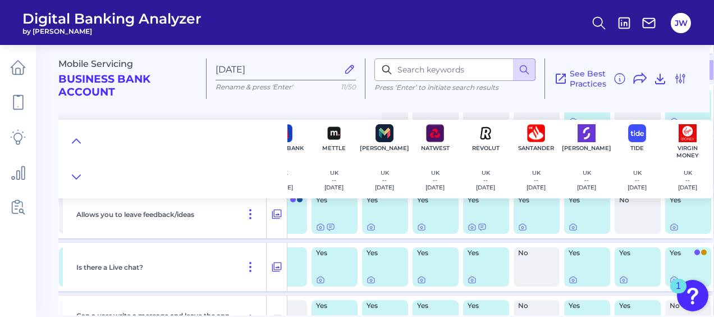
scroll to position [15216, 341]
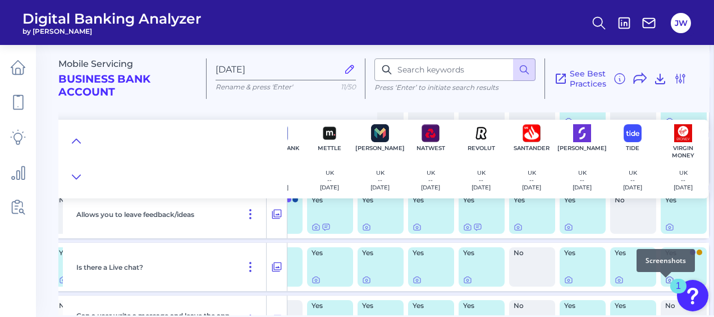
click at [665, 284] on icon at bounding box center [669, 279] width 9 height 9
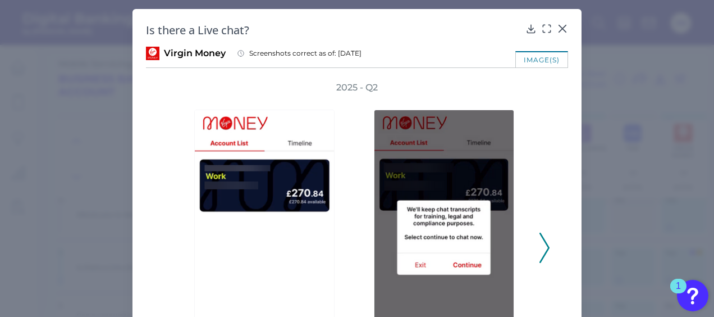
click at [540, 248] on icon at bounding box center [544, 247] width 10 height 30
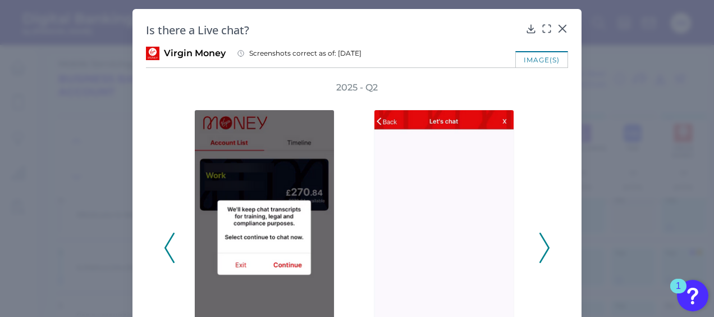
click at [540, 248] on icon at bounding box center [544, 247] width 10 height 30
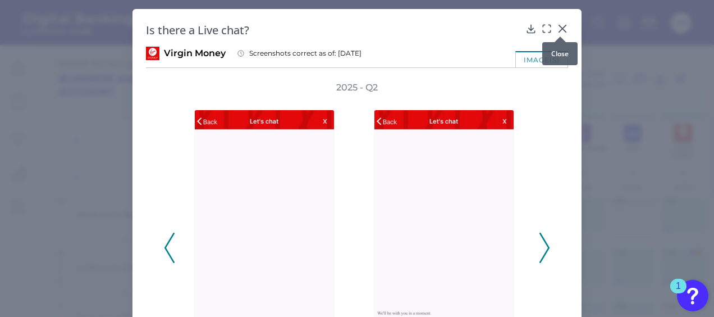
click at [561, 27] on icon at bounding box center [562, 28] width 7 height 7
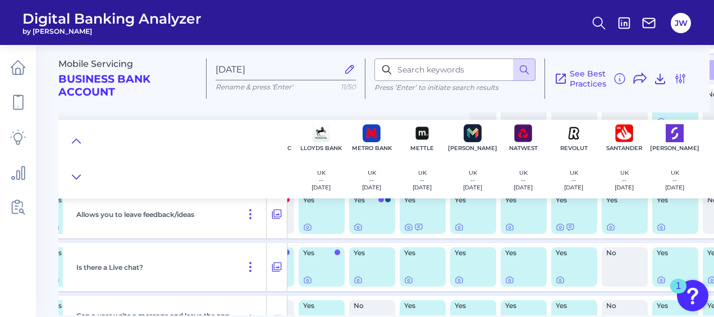
scroll to position [15216, 242]
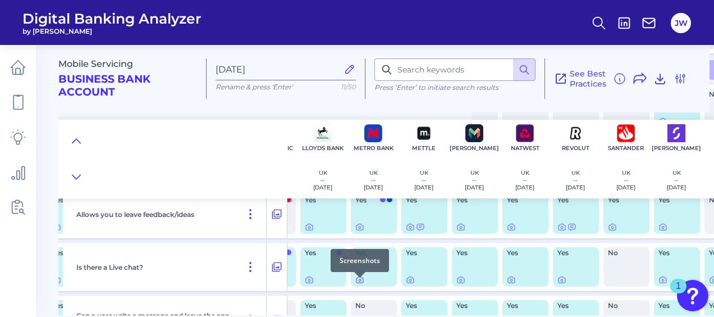
click at [360, 281] on icon at bounding box center [360, 280] width 2 height 2
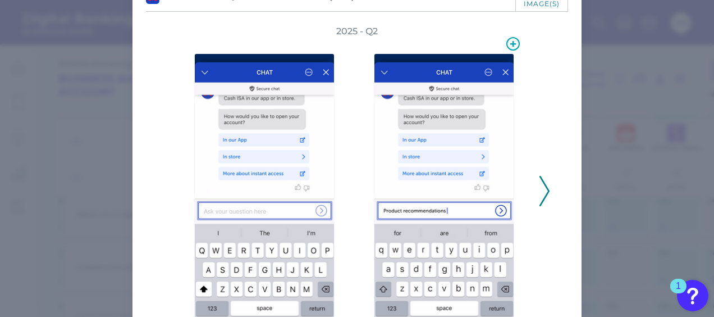
scroll to position [0, 0]
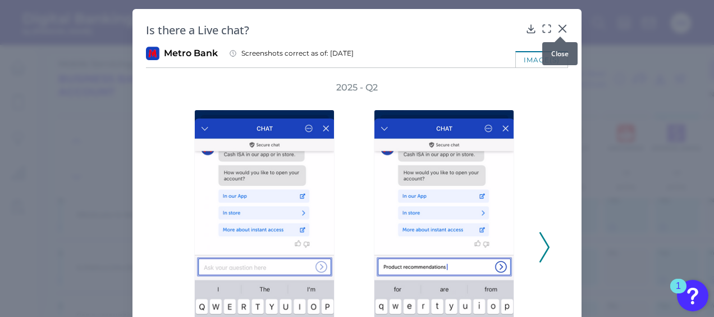
click at [557, 24] on icon at bounding box center [562, 28] width 11 height 11
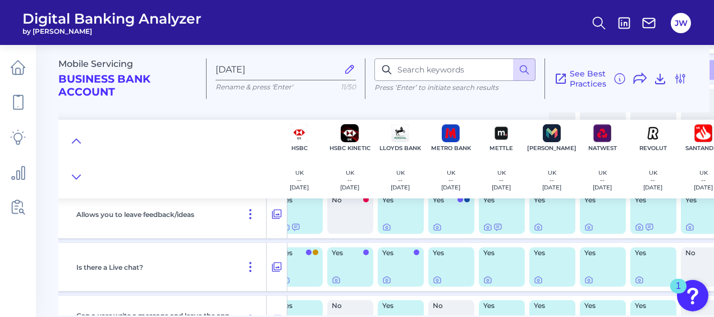
scroll to position [15216, 163]
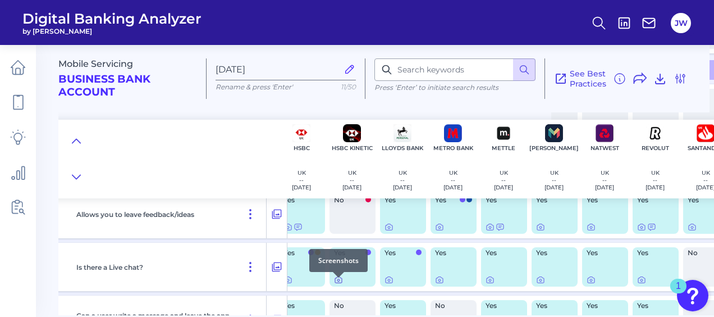
click at [339, 284] on icon at bounding box center [338, 279] width 9 height 9
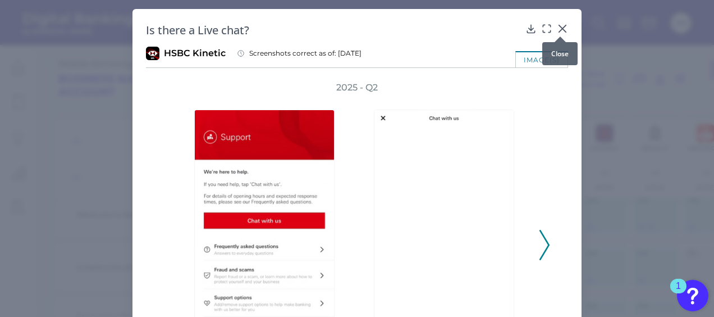
click at [557, 23] on icon at bounding box center [562, 28] width 11 height 11
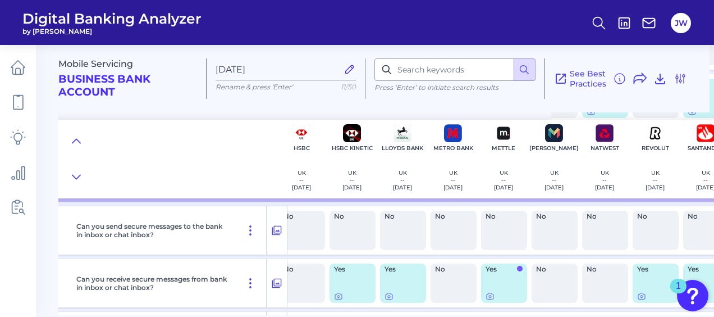
scroll to position [15112, 163]
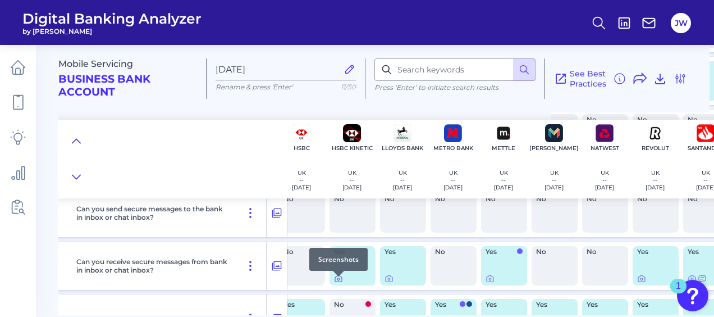
click at [337, 281] on div at bounding box center [338, 276] width 11 height 11
click at [337, 280] on icon at bounding box center [338, 279] width 2 height 2
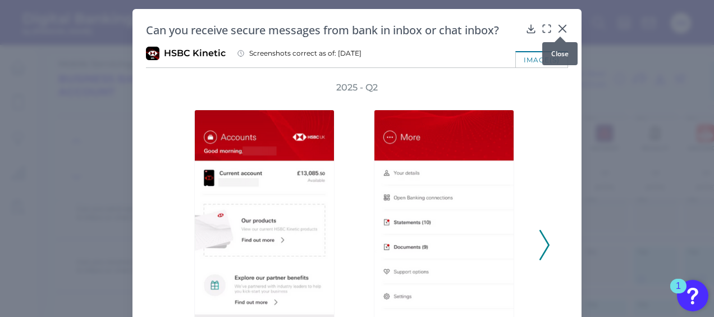
click at [559, 23] on icon at bounding box center [562, 28] width 11 height 11
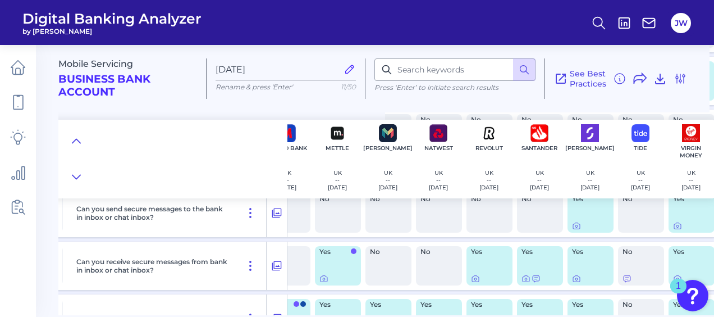
scroll to position [15112, 341]
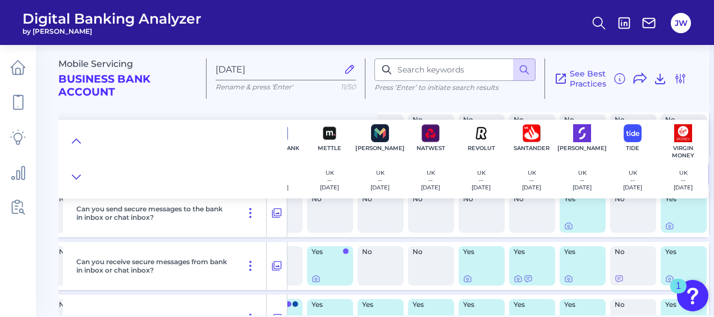
drag, startPoint x: 499, startPoint y: 306, endPoint x: 480, endPoint y: 307, distance: 19.1
click at [480, 307] on div "Yes" at bounding box center [482, 318] width 46 height 39
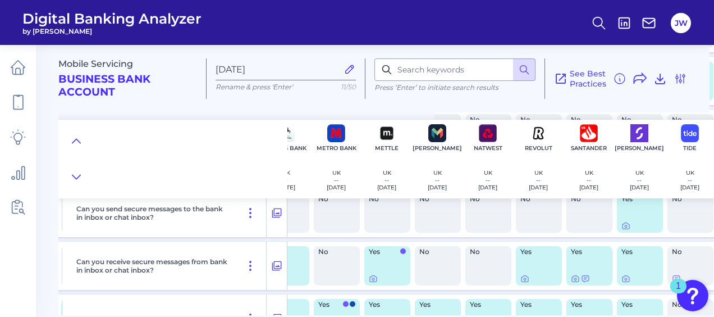
scroll to position [15112, 268]
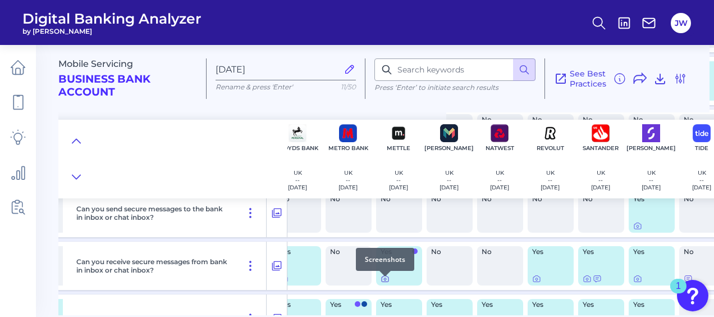
click at [384, 282] on icon at bounding box center [385, 278] width 9 height 9
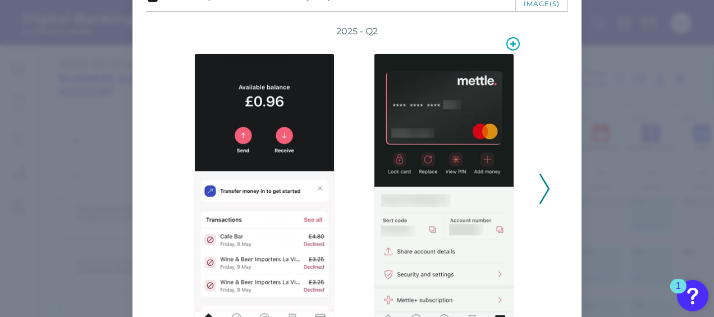
scroll to position [112, 0]
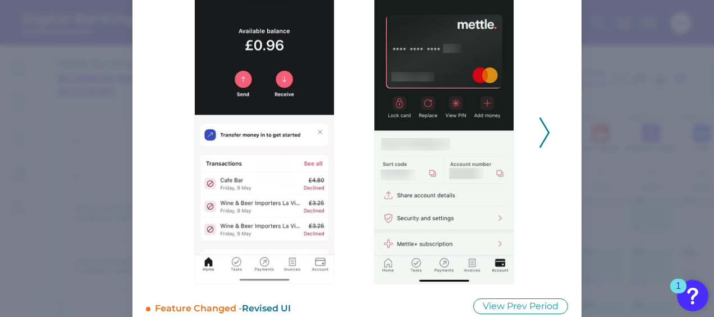
click at [547, 134] on polyline at bounding box center [544, 132] width 8 height 29
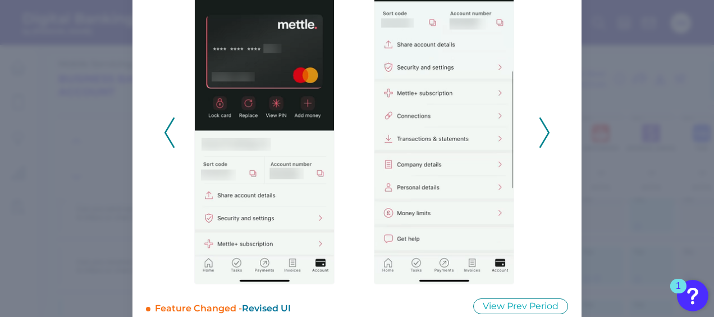
click at [547, 134] on polyline at bounding box center [544, 132] width 8 height 29
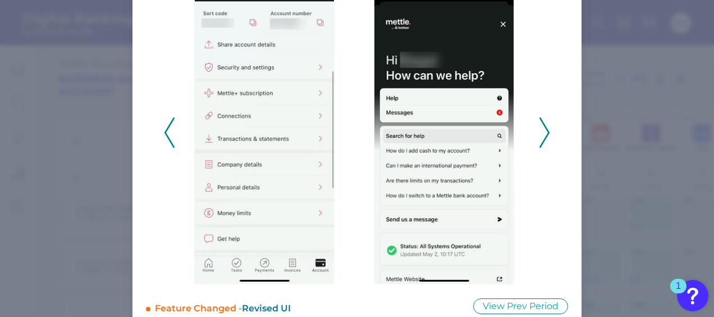
click at [547, 134] on polyline at bounding box center [544, 132] width 8 height 29
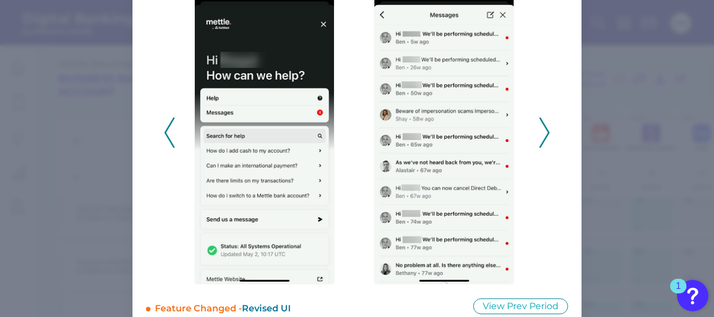
scroll to position [0, 0]
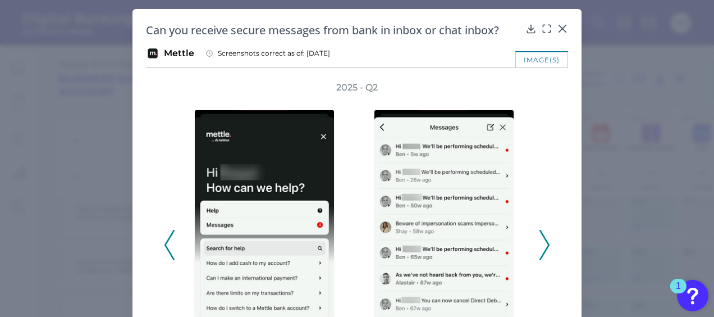
click at [559, 30] on icon at bounding box center [562, 28] width 7 height 7
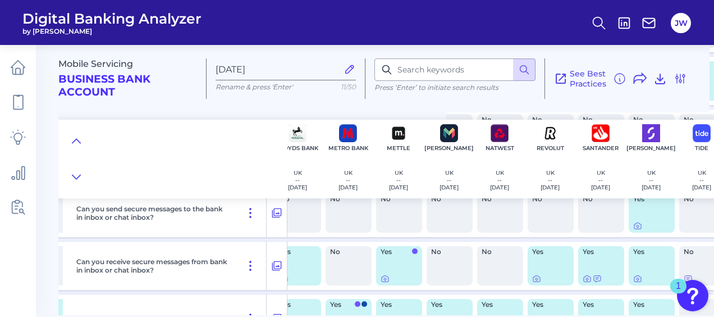
click at [247, 246] on div "Can you receive secure messages from bank in inbox or chat inbox?" at bounding box center [169, 265] width 195 height 48
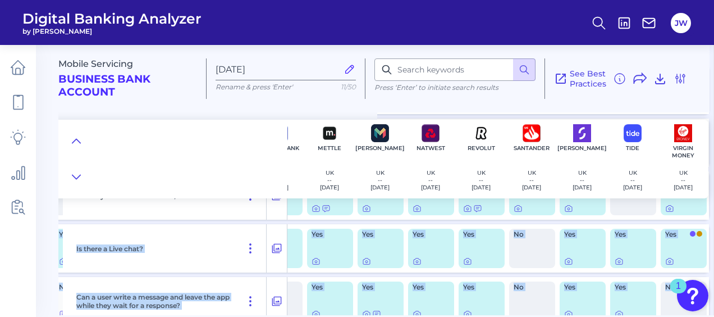
scroll to position [15317, 341]
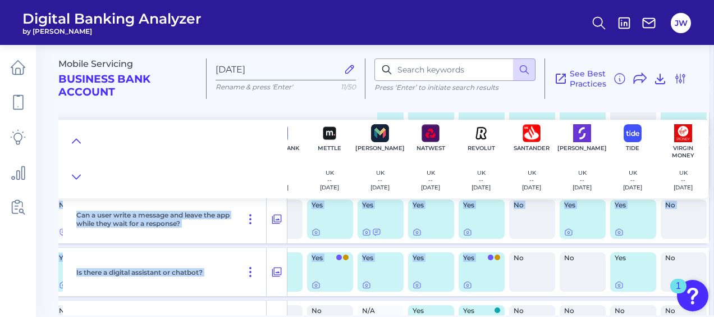
drag, startPoint x: 400, startPoint y: 310, endPoint x: 471, endPoint y: 301, distance: 72.4
click at [251, 261] on div "Is there a digital assistant or chatbot?" at bounding box center [169, 271] width 195 height 48
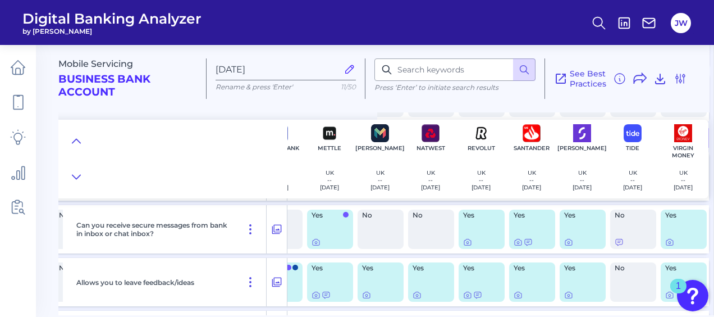
scroll to position [15092, 341]
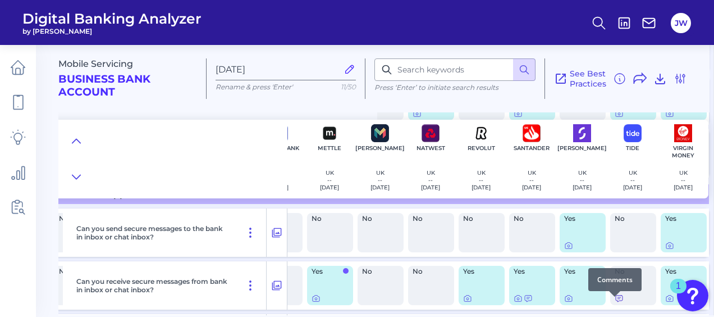
click at [615, 302] on icon at bounding box center [619, 298] width 9 height 9
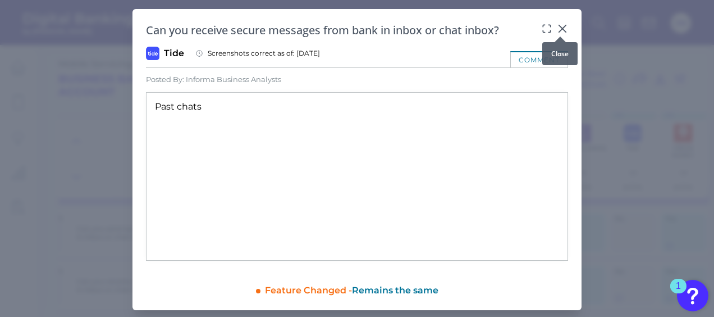
click at [560, 27] on icon at bounding box center [562, 28] width 11 height 11
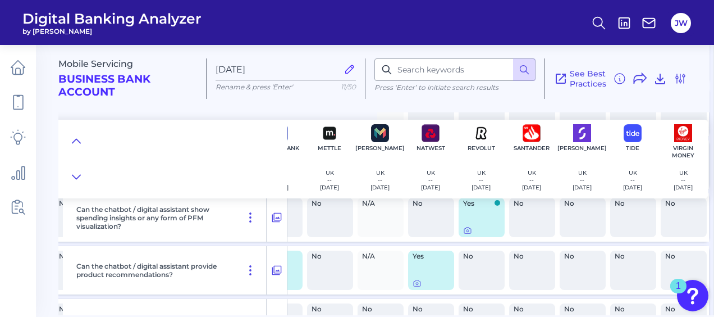
scroll to position [7449, 341]
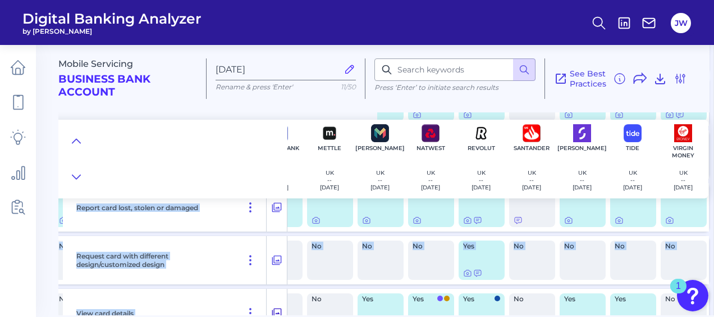
drag, startPoint x: 314, startPoint y: 310, endPoint x: 268, endPoint y: 305, distance: 46.8
click at [268, 305] on div "Which wallets/merchants/BNPL are available to link? Yes No No No No No Yes Yes …" at bounding box center [217, 313] width 991 height 587
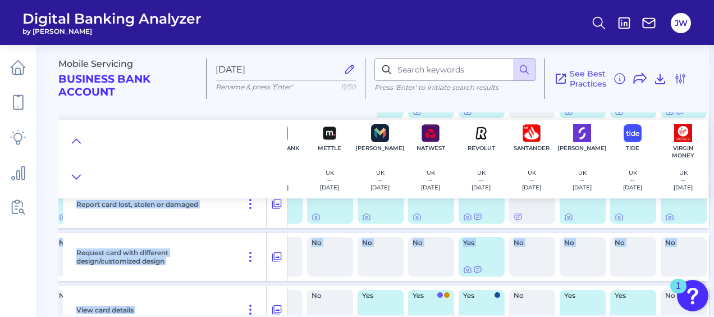
drag, startPoint x: 268, startPoint y: 305, endPoint x: 203, endPoint y: 218, distance: 108.3
click at [199, 215] on div "Report card lost, stolen or damaged" at bounding box center [169, 204] width 195 height 48
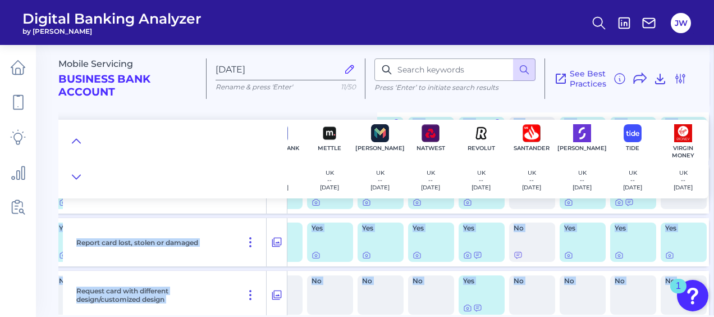
scroll to position [7576, 341]
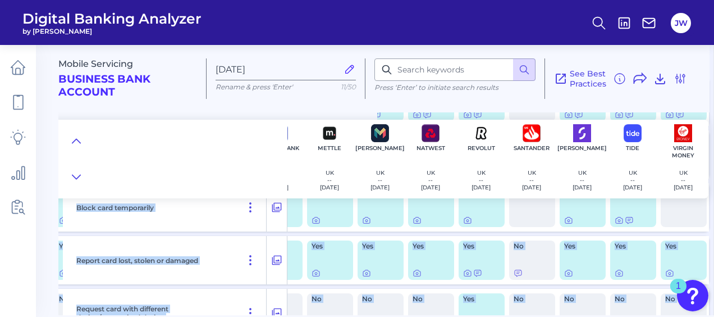
click at [229, 263] on div "Report card lost, stolen or damaged" at bounding box center [169, 260] width 195 height 48
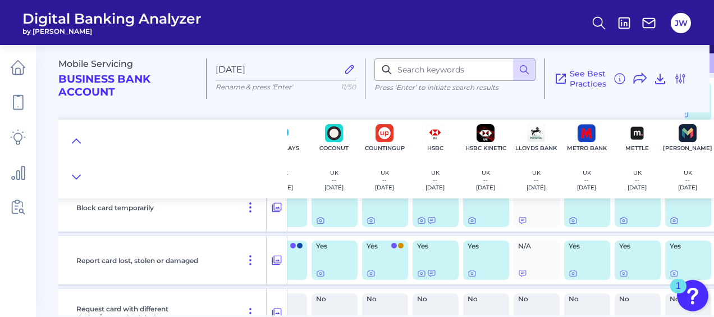
scroll to position [7576, 19]
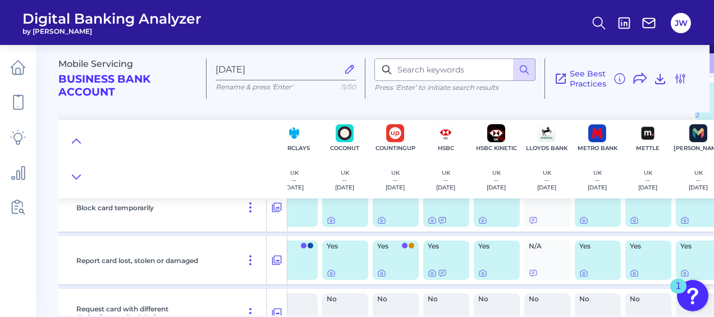
click at [244, 153] on div at bounding box center [172, 159] width 229 height 79
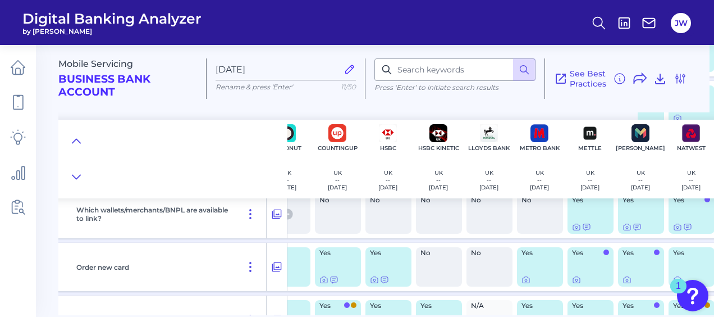
scroll to position [7464, 0]
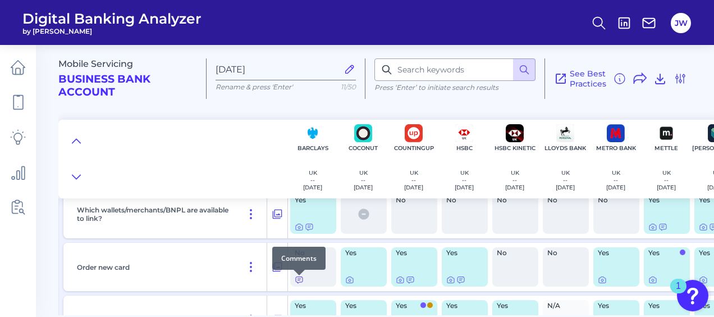
click at [299, 282] on icon at bounding box center [299, 280] width 7 height 6
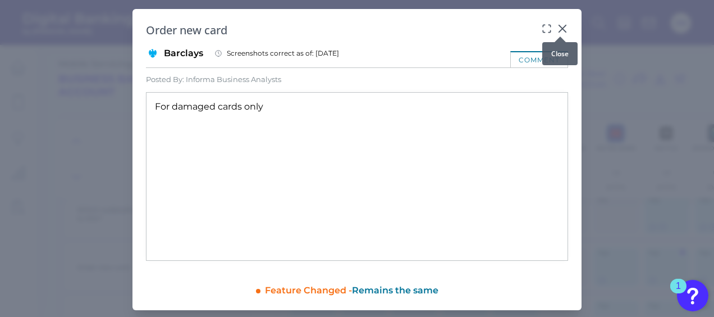
click at [560, 29] on icon at bounding box center [562, 28] width 7 height 7
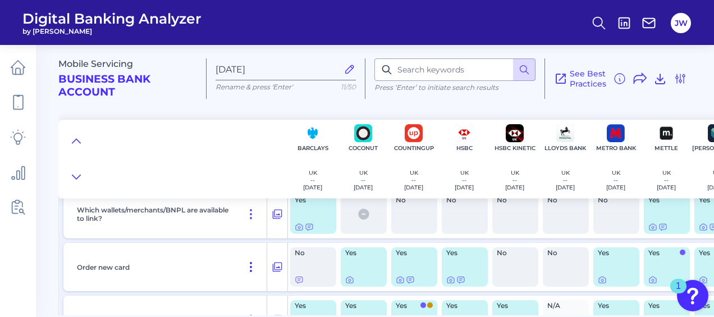
click at [241, 264] on button at bounding box center [251, 267] width 22 height 18
click at [224, 247] on div "Order new card" at bounding box center [169, 266] width 195 height 48
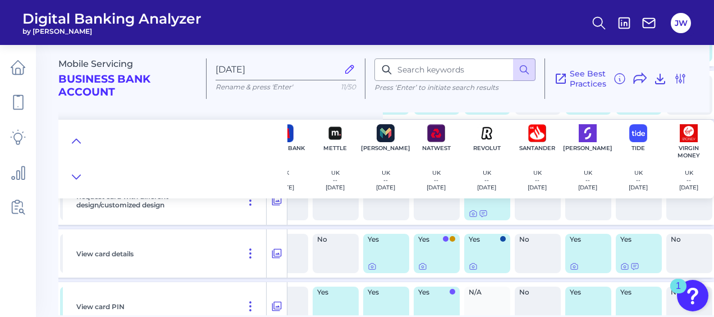
scroll to position [7689, 341]
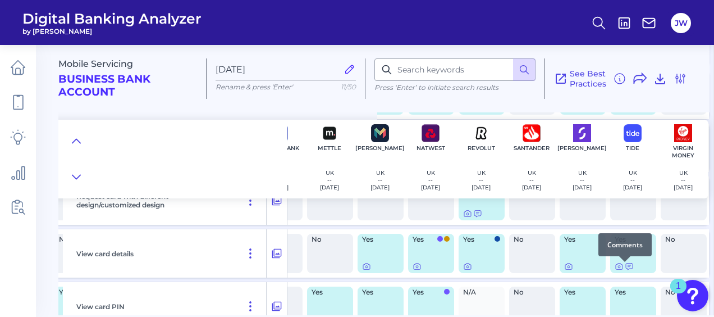
click at [622, 266] on div at bounding box center [624, 261] width 11 height 11
click at [625, 268] on icon at bounding box center [629, 266] width 9 height 9
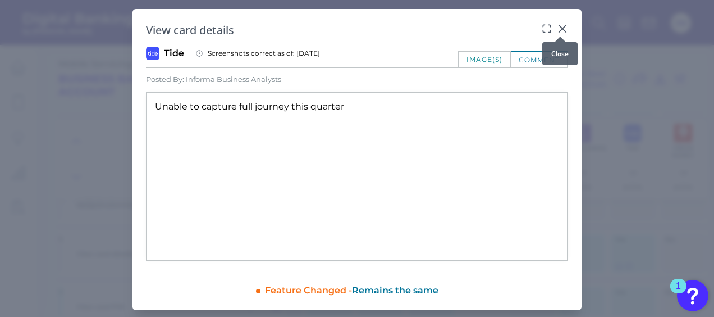
click at [562, 28] on icon at bounding box center [562, 28] width 11 height 11
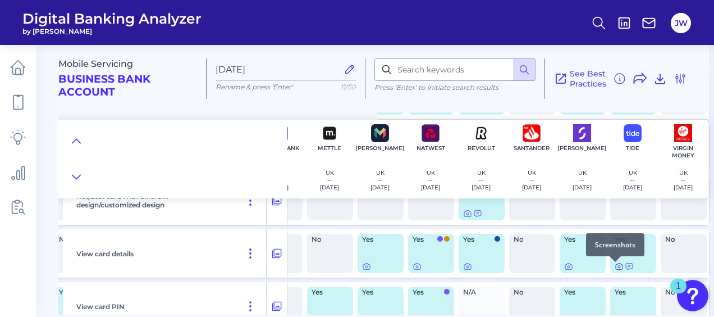
click at [616, 268] on icon at bounding box center [619, 266] width 9 height 9
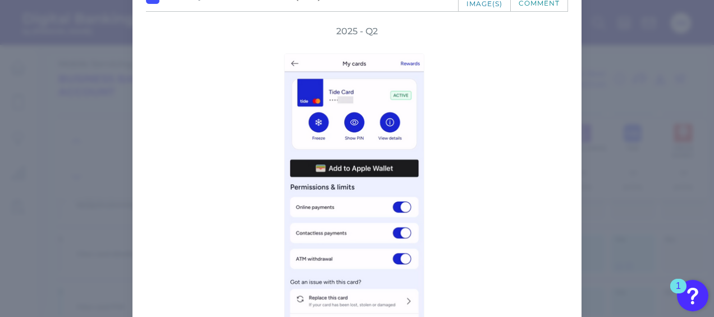
scroll to position [0, 0]
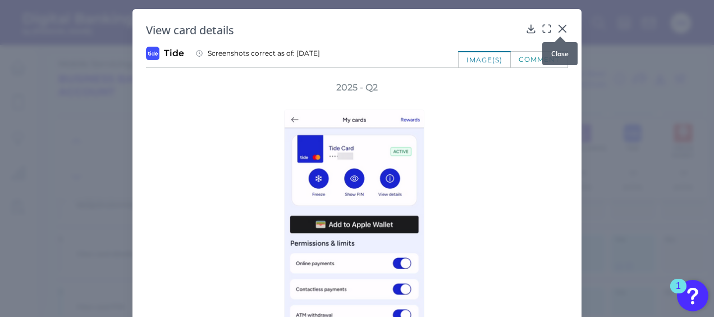
click at [557, 30] on icon at bounding box center [562, 28] width 11 height 11
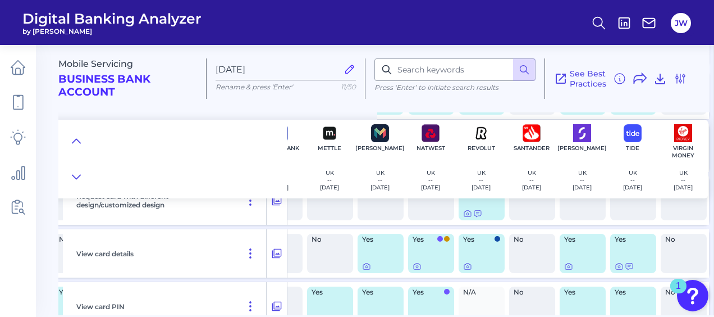
click at [200, 261] on div "View card details" at bounding box center [169, 253] width 195 height 48
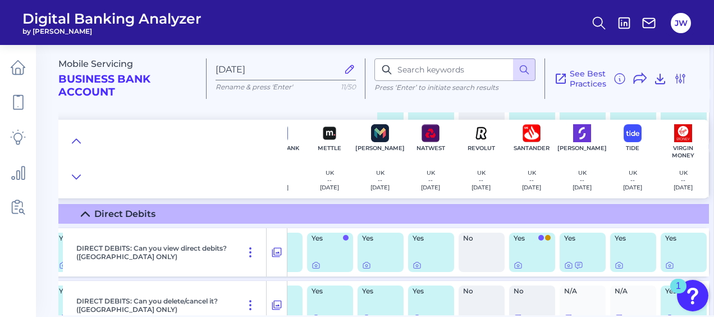
scroll to position [7282, 341]
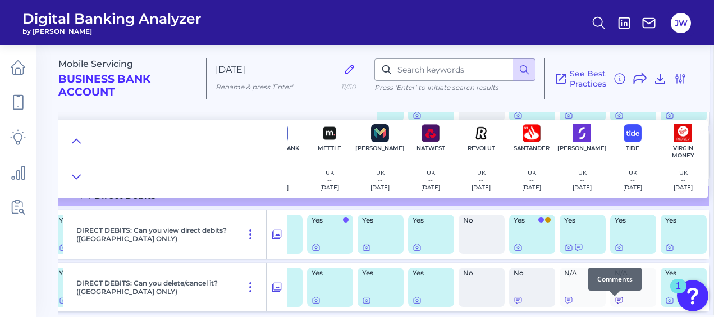
click at [616, 302] on icon at bounding box center [619, 299] width 9 height 9
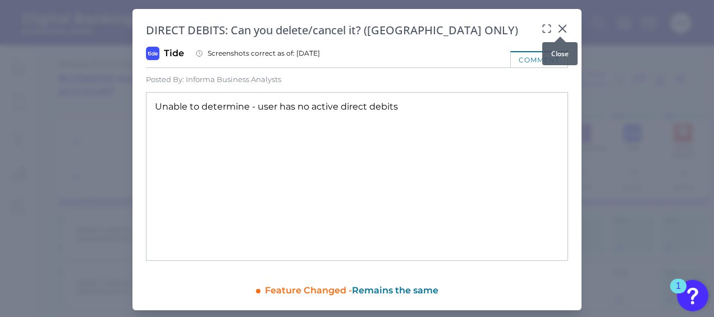
click at [557, 27] on icon at bounding box center [562, 28] width 11 height 11
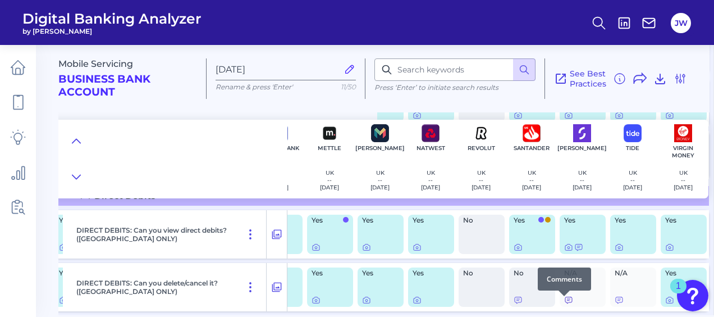
click at [564, 304] on icon at bounding box center [568, 299] width 9 height 9
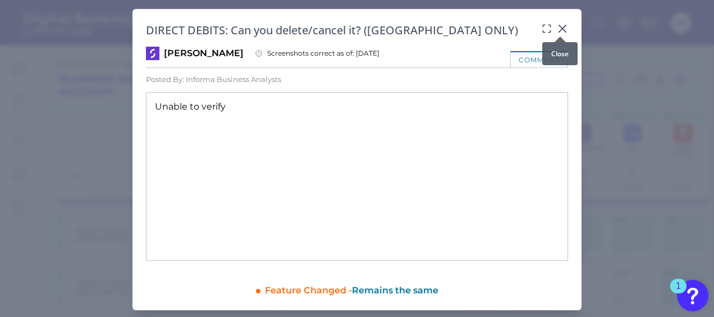
click at [557, 28] on icon at bounding box center [562, 28] width 11 height 11
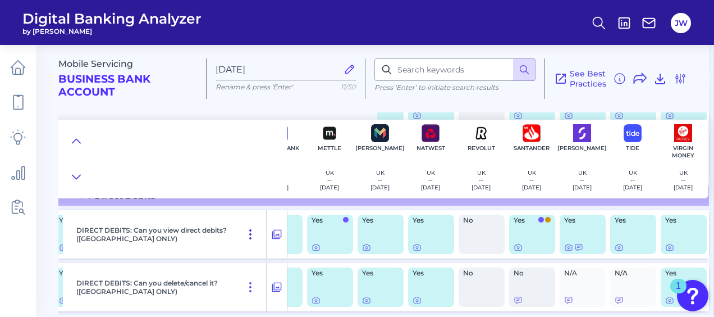
click at [244, 243] on button at bounding box center [250, 234] width 22 height 18
click at [245, 215] on div "DIRECT DEBITS: Can you view direct debits? ([GEOGRAPHIC_DATA] ONLY)" at bounding box center [169, 234] width 195 height 48
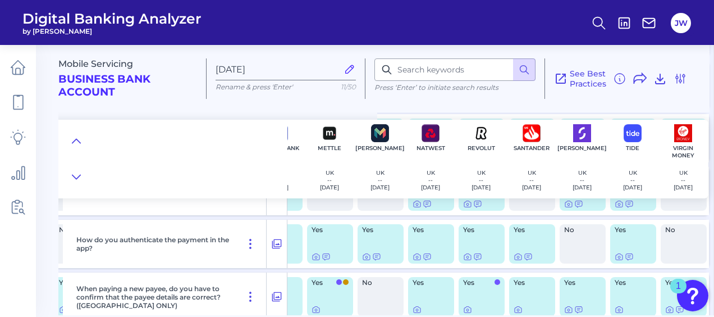
scroll to position [4757, 341]
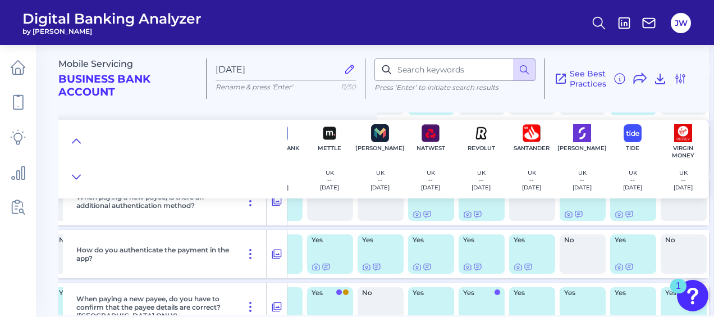
click at [204, 241] on div "How do you authenticate the payment in the app?" at bounding box center [169, 254] width 195 height 48
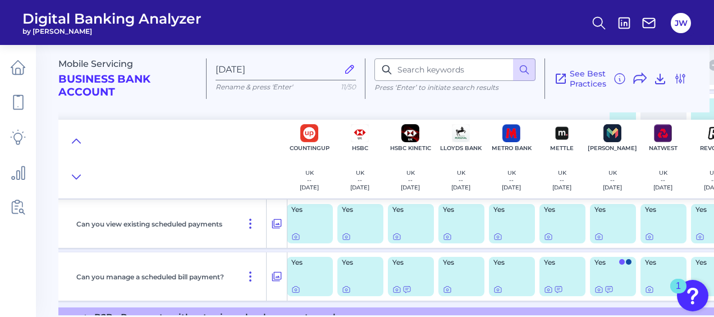
scroll to position [5262, 91]
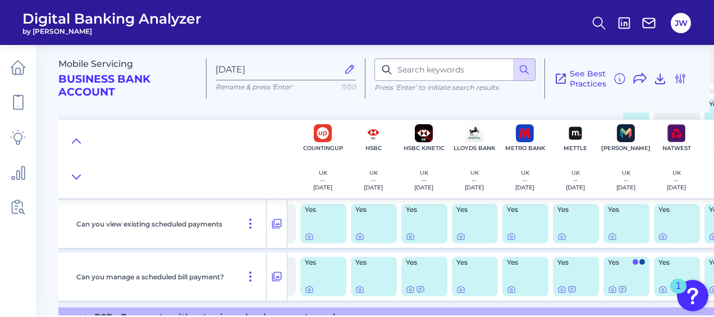
drag, startPoint x: 445, startPoint y: 310, endPoint x: 462, endPoint y: 311, distance: 17.4
click at [462, 311] on div "Mobile Servicing Business Bank Account [DATE][FINANCIAL_ID] Rename & press 'Ent…" at bounding box center [386, 175] width 656 height 278
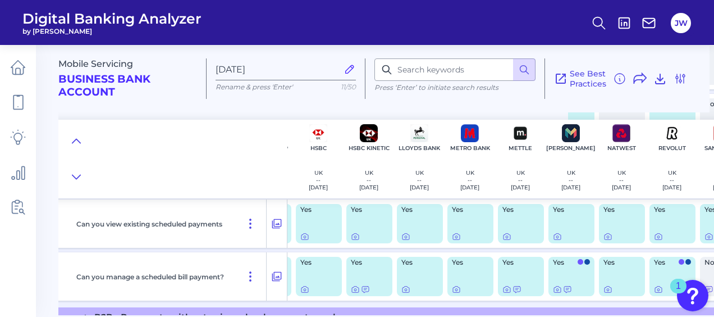
scroll to position [5262, 146]
click at [514, 292] on icon at bounding box center [516, 289] width 7 height 6
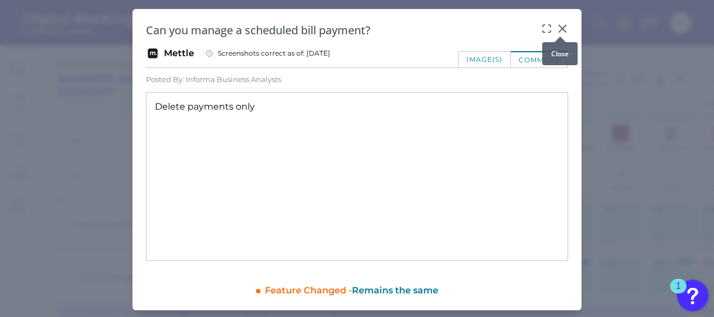
click at [559, 27] on icon at bounding box center [562, 28] width 11 height 11
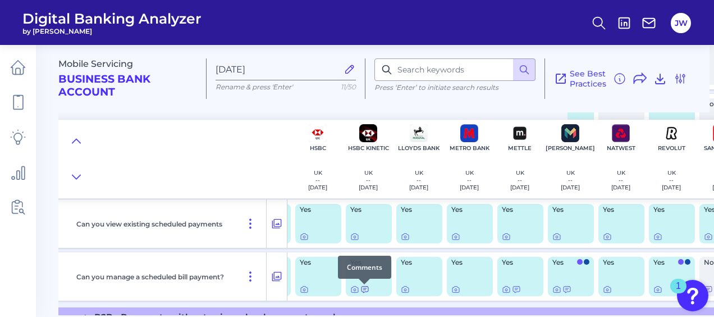
click at [366, 287] on div at bounding box center [364, 283] width 11 height 11
click at [364, 290] on icon at bounding box center [364, 289] width 9 height 9
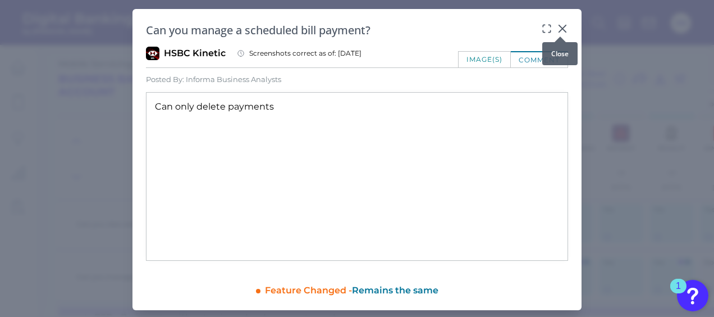
click at [563, 30] on icon at bounding box center [562, 28] width 11 height 11
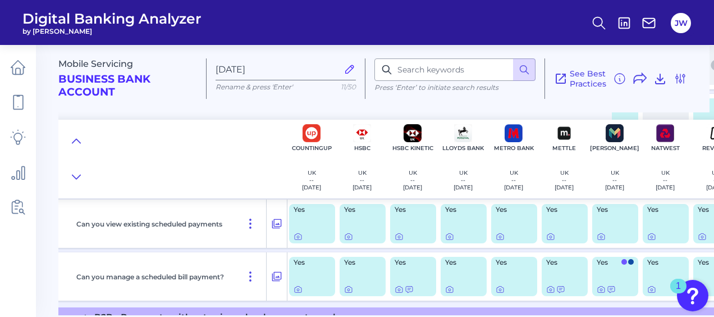
scroll to position [5262, 87]
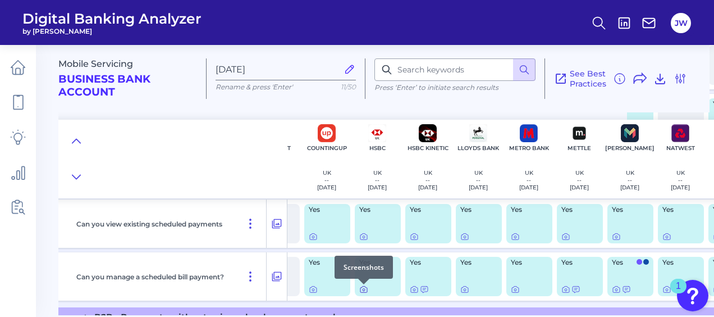
click at [363, 292] on icon at bounding box center [363, 289] width 7 height 6
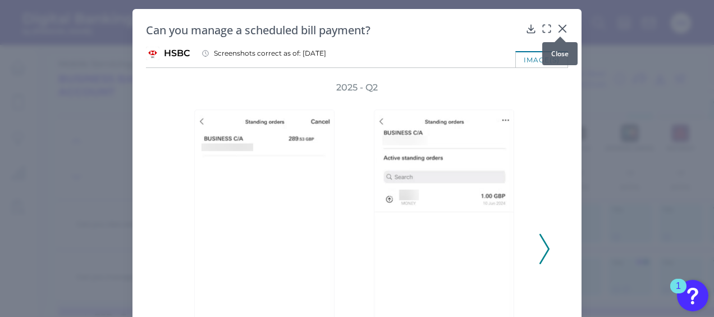
click at [558, 25] on icon at bounding box center [562, 28] width 11 height 11
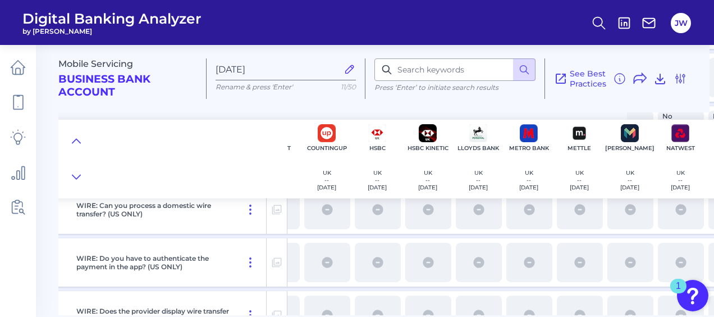
scroll to position [6915, 87]
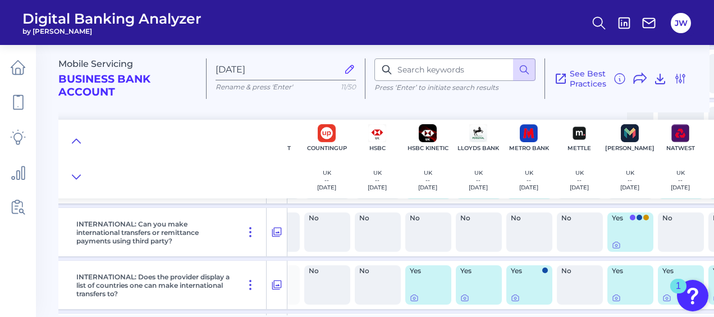
click at [233, 240] on div "INTERNATIONAL: Can you make international transfers or remittance payments usin…" at bounding box center [169, 232] width 195 height 48
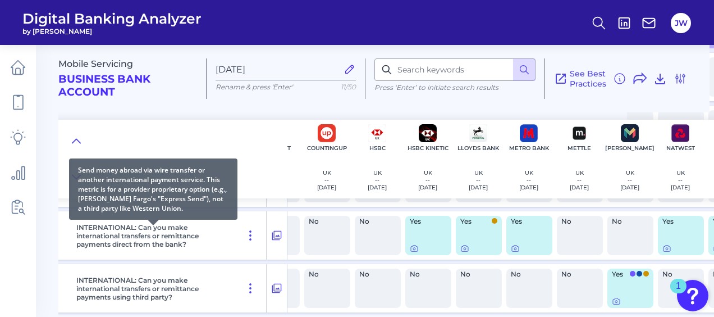
click at [222, 235] on p "INTERNATIONAL: Can you make international transfers or remittance payments dire…" at bounding box center [153, 235] width 154 height 25
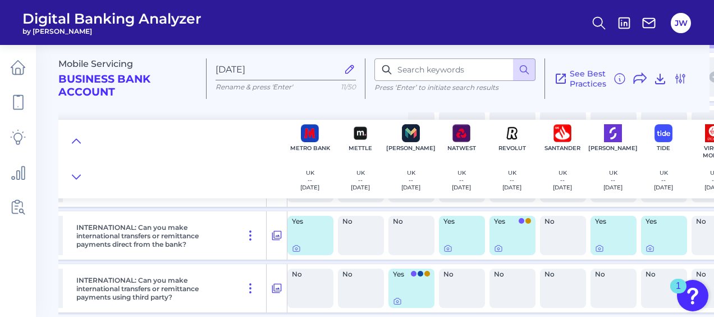
scroll to position [6859, 341]
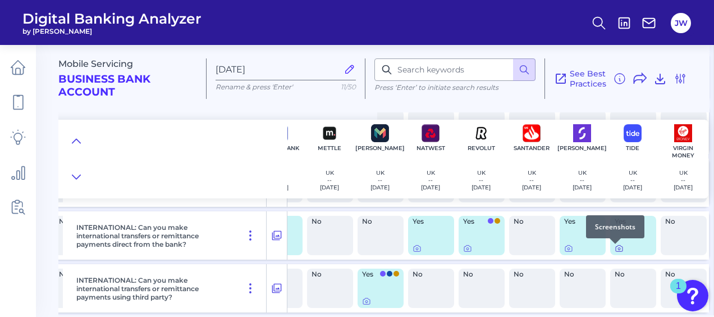
click at [615, 251] on icon at bounding box center [619, 248] width 9 height 9
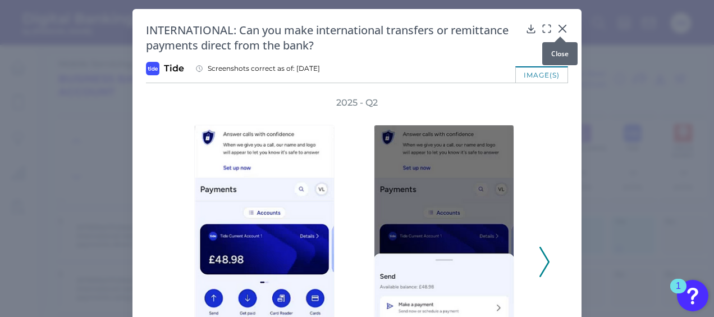
click at [563, 29] on icon at bounding box center [562, 28] width 11 height 11
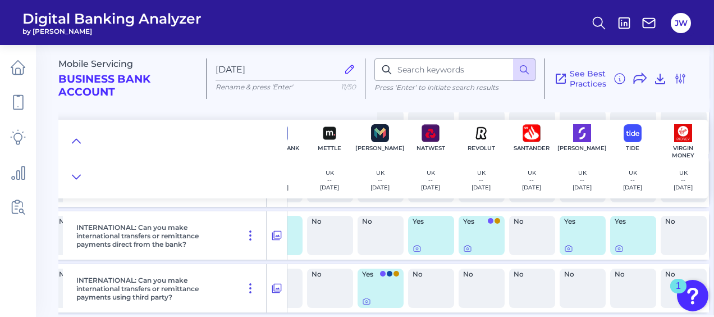
click at [375, 240] on div "No" at bounding box center [380, 235] width 46 height 39
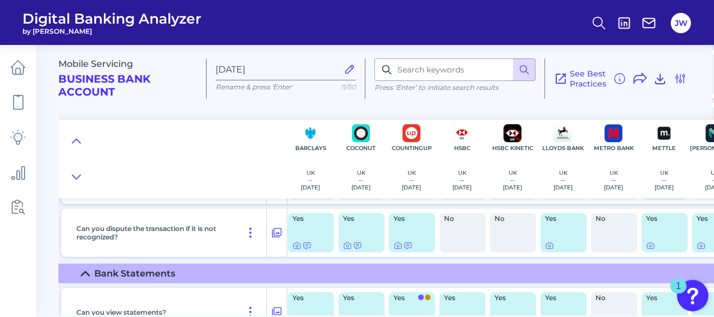
scroll to position [4115, 0]
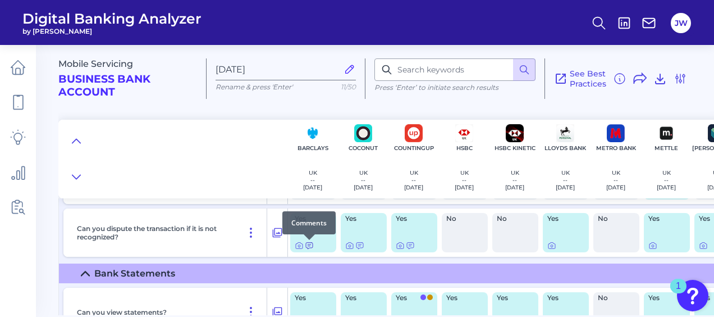
click at [311, 247] on icon at bounding box center [309, 245] width 9 height 9
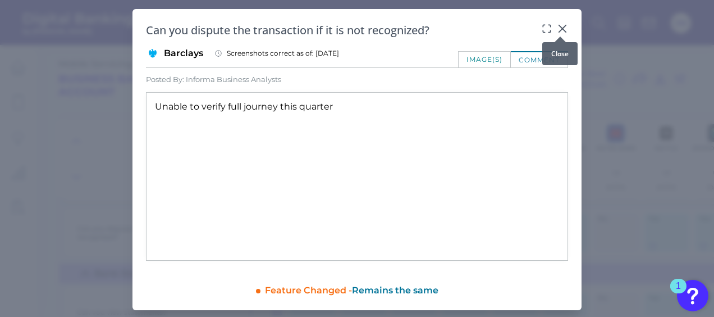
click at [560, 26] on icon at bounding box center [562, 28] width 11 height 11
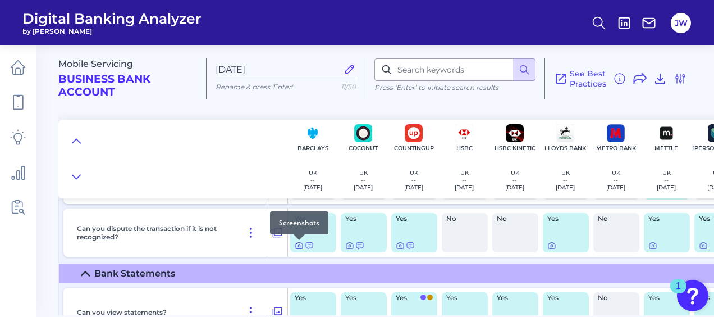
click at [302, 247] on icon at bounding box center [299, 245] width 9 height 9
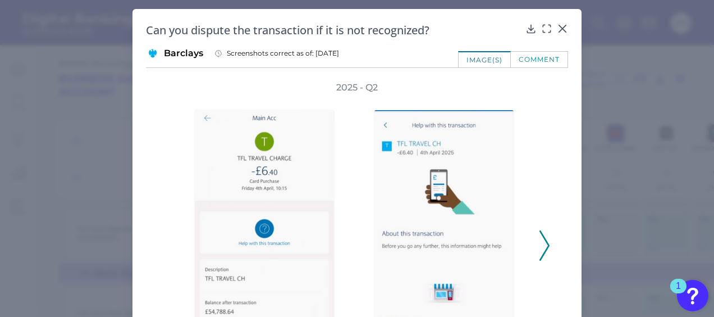
click at [539, 237] on icon at bounding box center [544, 245] width 10 height 30
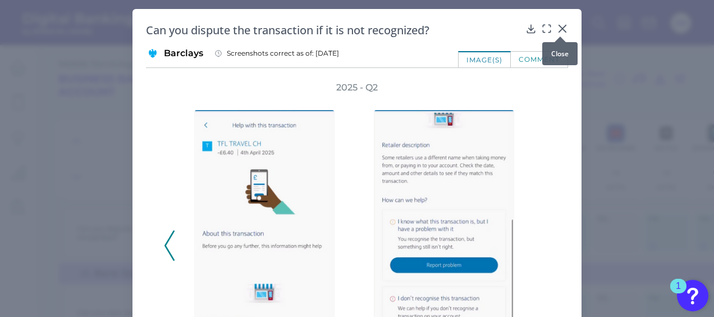
click at [560, 29] on icon at bounding box center [562, 28] width 7 height 7
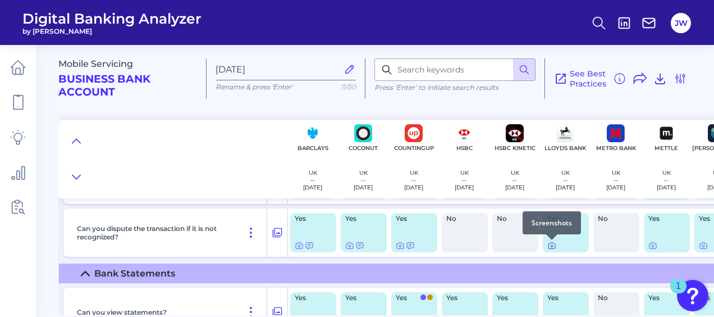
click at [552, 247] on icon at bounding box center [552, 246] width 2 height 2
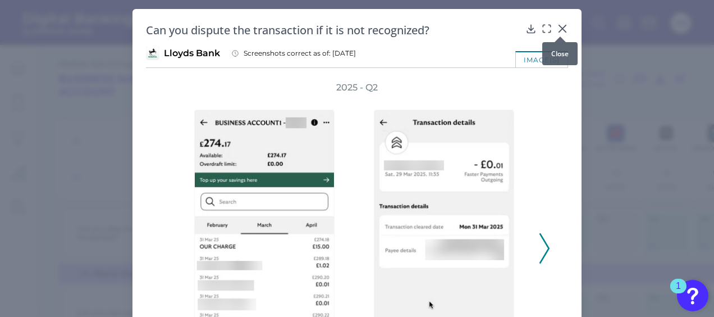
click at [564, 25] on icon at bounding box center [562, 28] width 11 height 11
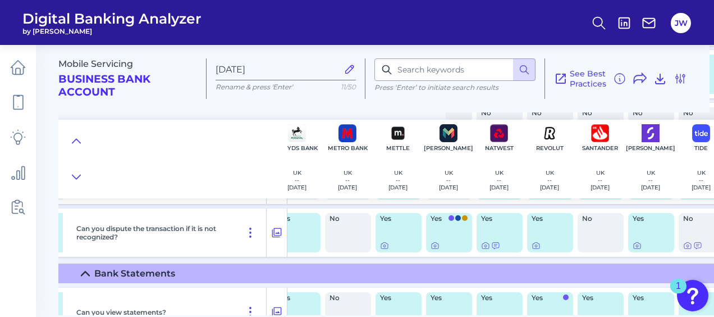
scroll to position [4115, 275]
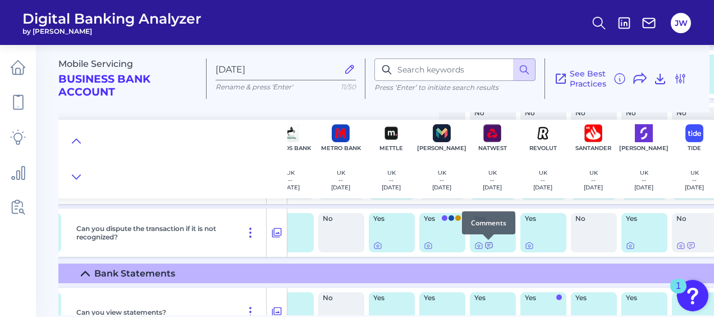
click at [487, 247] on icon at bounding box center [488, 245] width 7 height 6
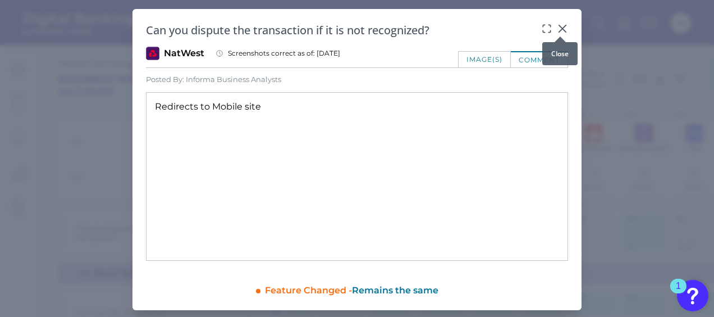
click at [558, 29] on icon at bounding box center [562, 28] width 11 height 11
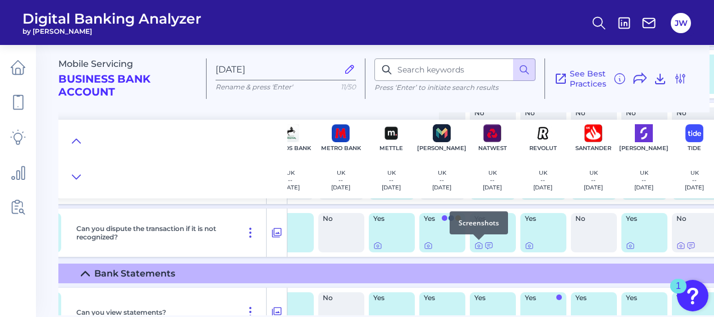
click at [477, 244] on div at bounding box center [478, 239] width 11 height 11
click at [477, 245] on icon at bounding box center [478, 245] width 9 height 9
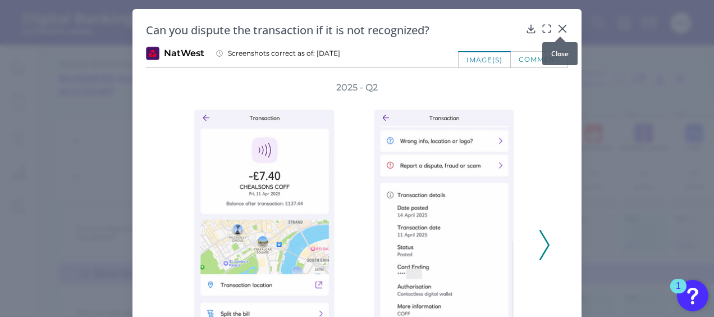
click at [557, 27] on icon at bounding box center [562, 28] width 11 height 11
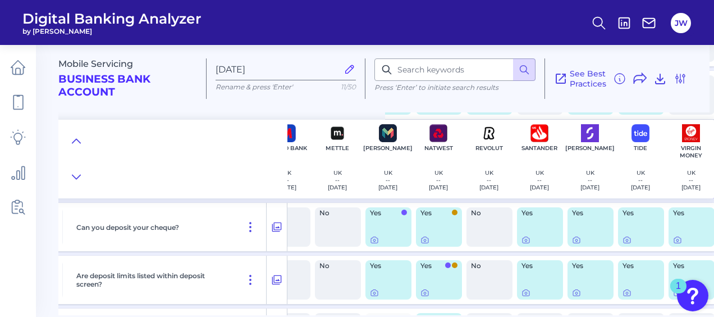
scroll to position [7105, 341]
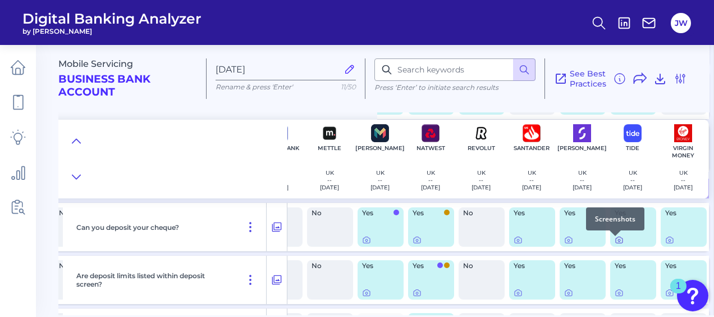
click at [616, 241] on icon at bounding box center [619, 239] width 9 height 9
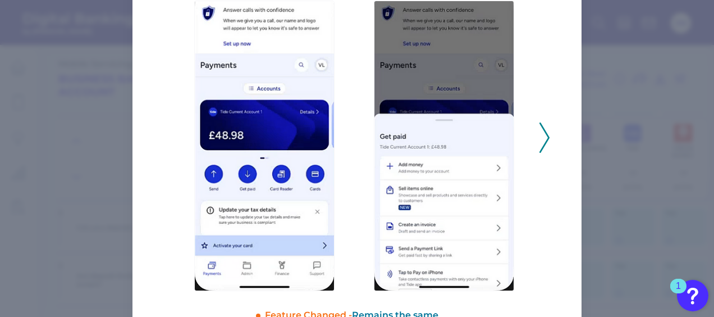
scroll to position [112, 0]
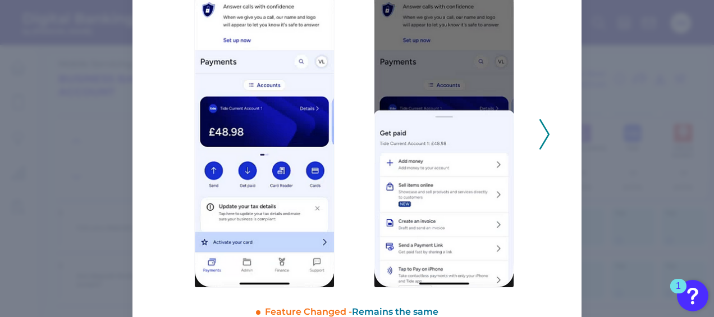
click at [546, 136] on polyline at bounding box center [544, 134] width 8 height 29
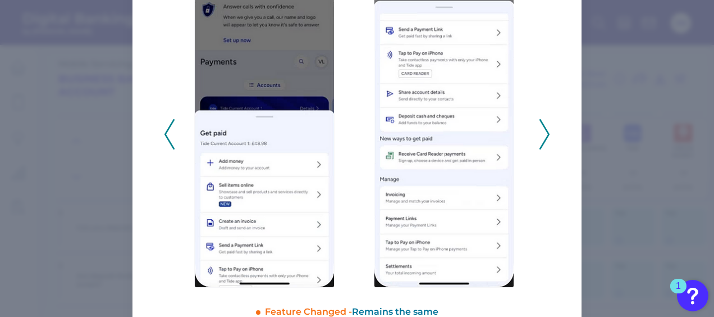
click at [546, 136] on polyline at bounding box center [544, 134] width 8 height 29
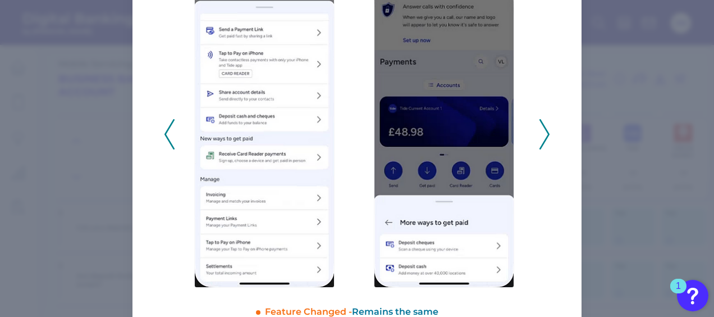
click at [546, 136] on polyline at bounding box center [544, 134] width 8 height 29
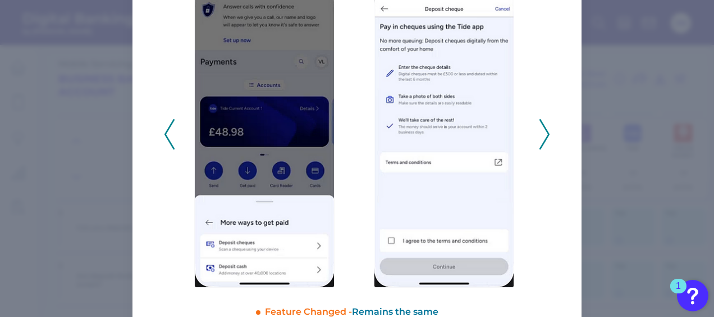
click at [546, 136] on polyline at bounding box center [544, 134] width 8 height 29
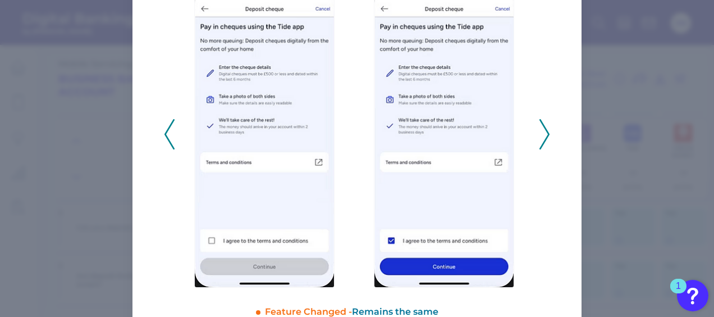
scroll to position [0, 0]
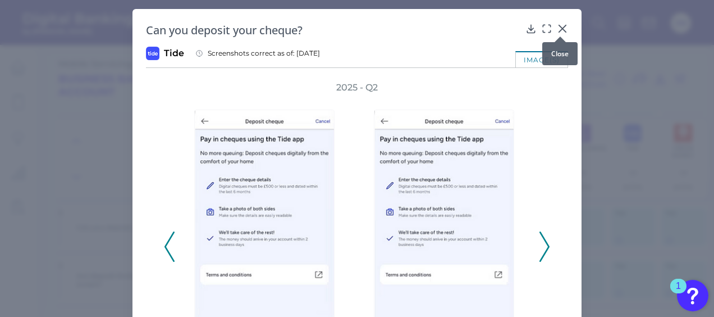
drag, startPoint x: 560, startPoint y: 26, endPoint x: 700, endPoint y: 145, distance: 183.5
click at [560, 26] on icon at bounding box center [562, 28] width 11 height 11
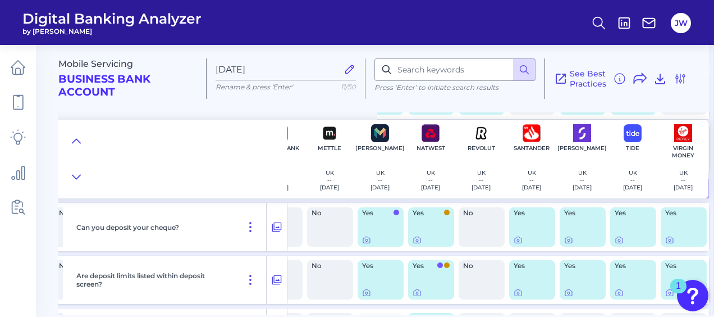
click at [475, 27] on header "Digital Banking Analyzer by [PERSON_NAME] JW" at bounding box center [357, 22] width 714 height 45
